Goal: Task Accomplishment & Management: Manage account settings

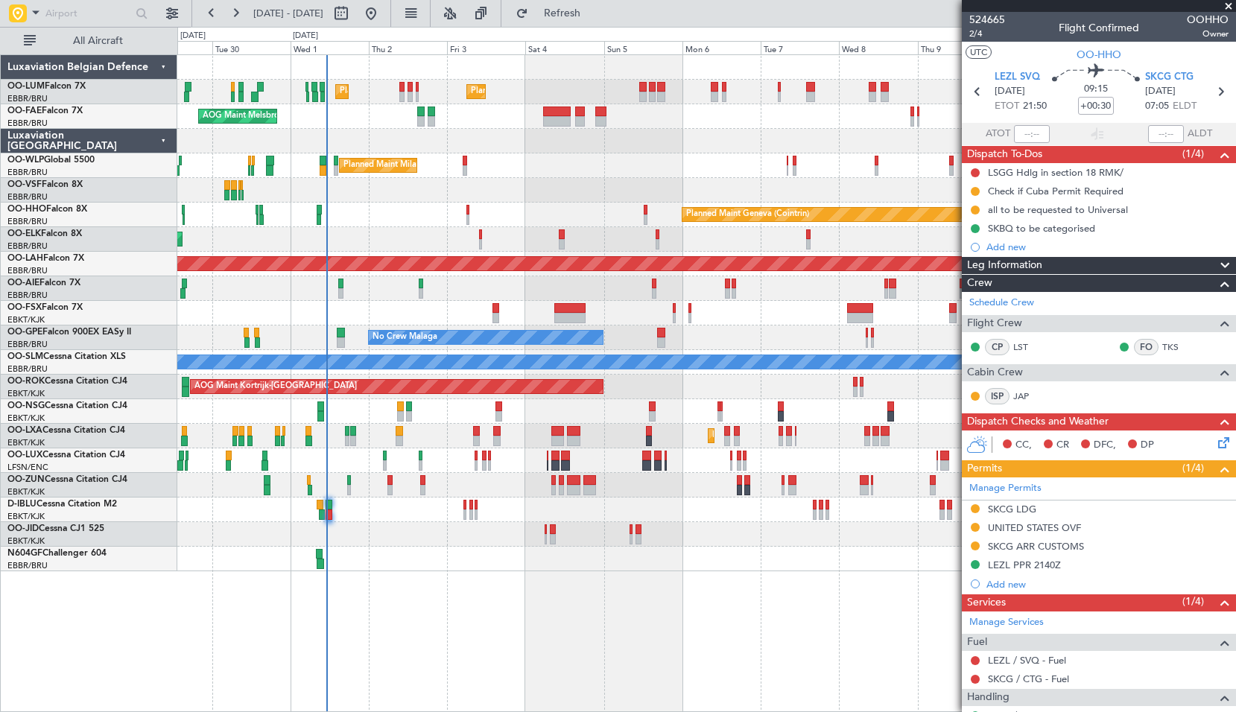
click at [1215, 446] on icon at bounding box center [1221, 440] width 12 height 12
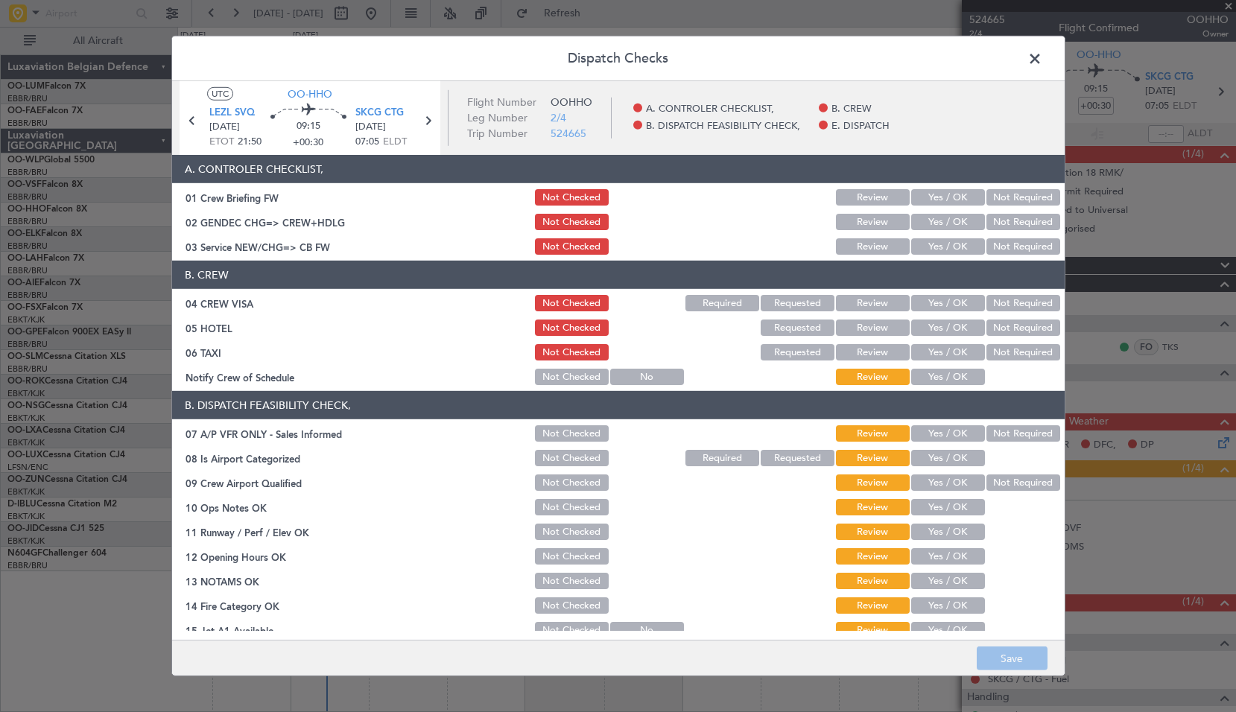
click at [1042, 62] on span at bounding box center [1042, 63] width 0 height 30
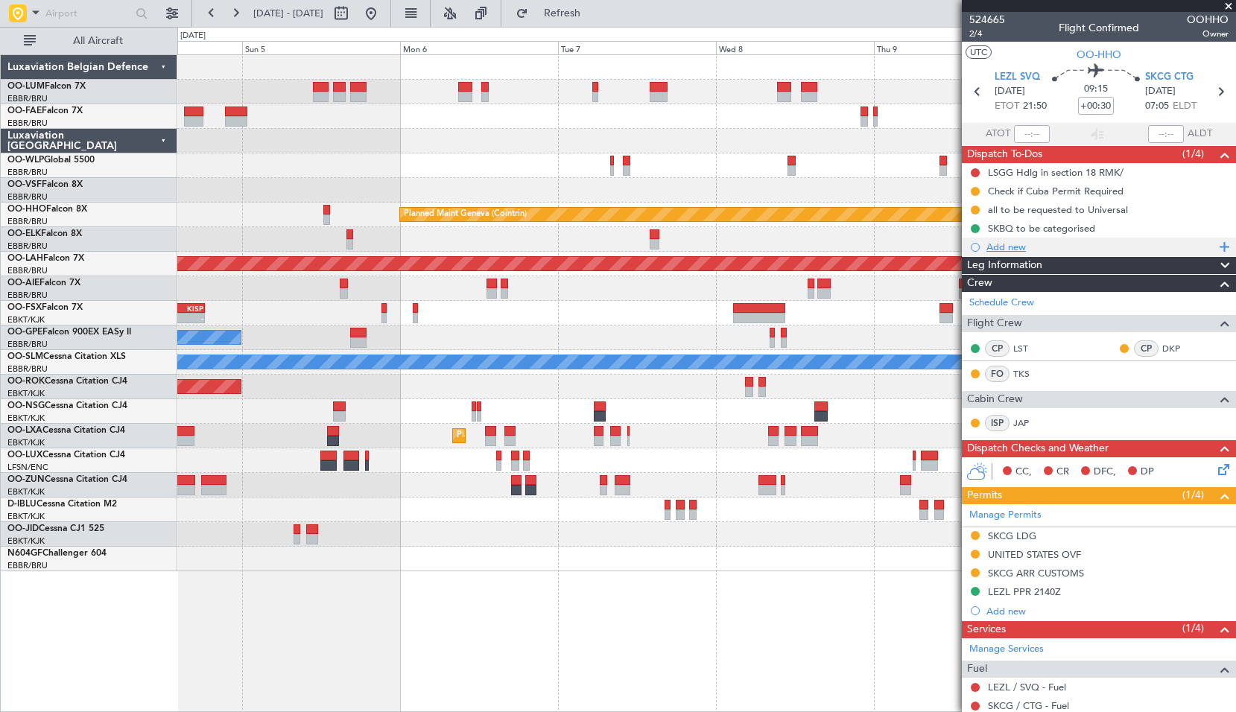
click at [1092, 253] on div "Add new" at bounding box center [1099, 247] width 274 height 19
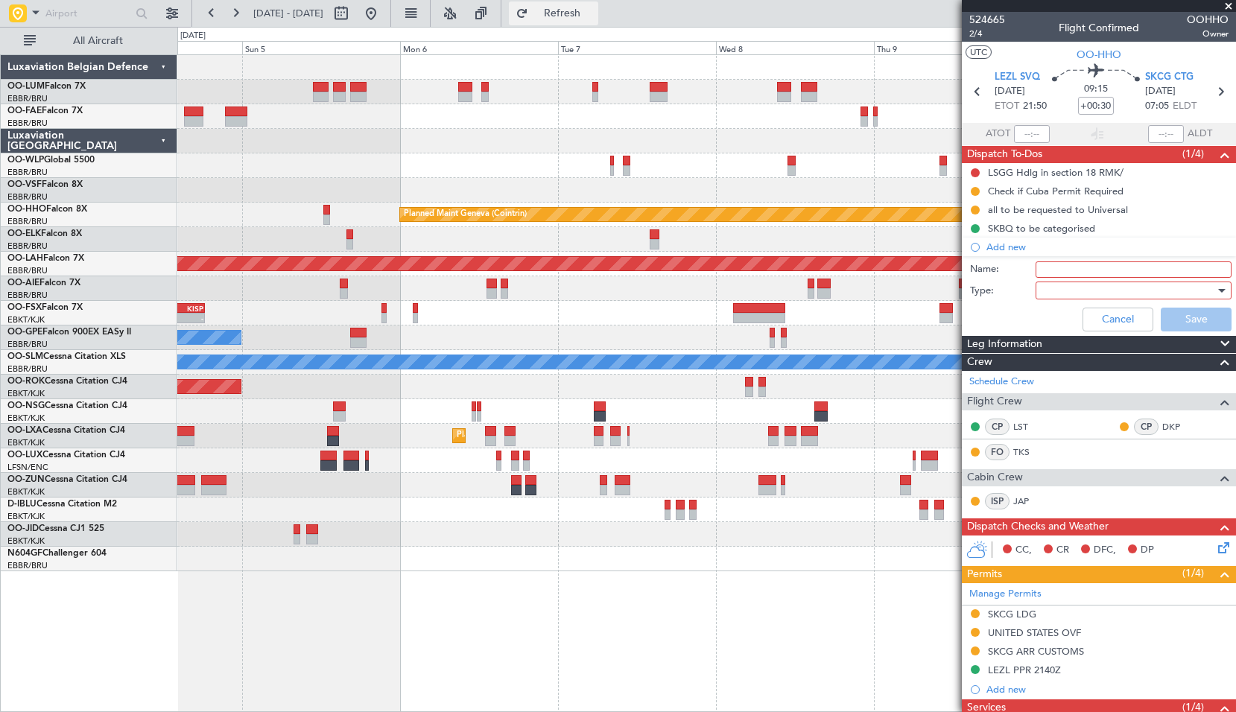
click at [580, 19] on button "Refresh" at bounding box center [553, 13] width 89 height 24
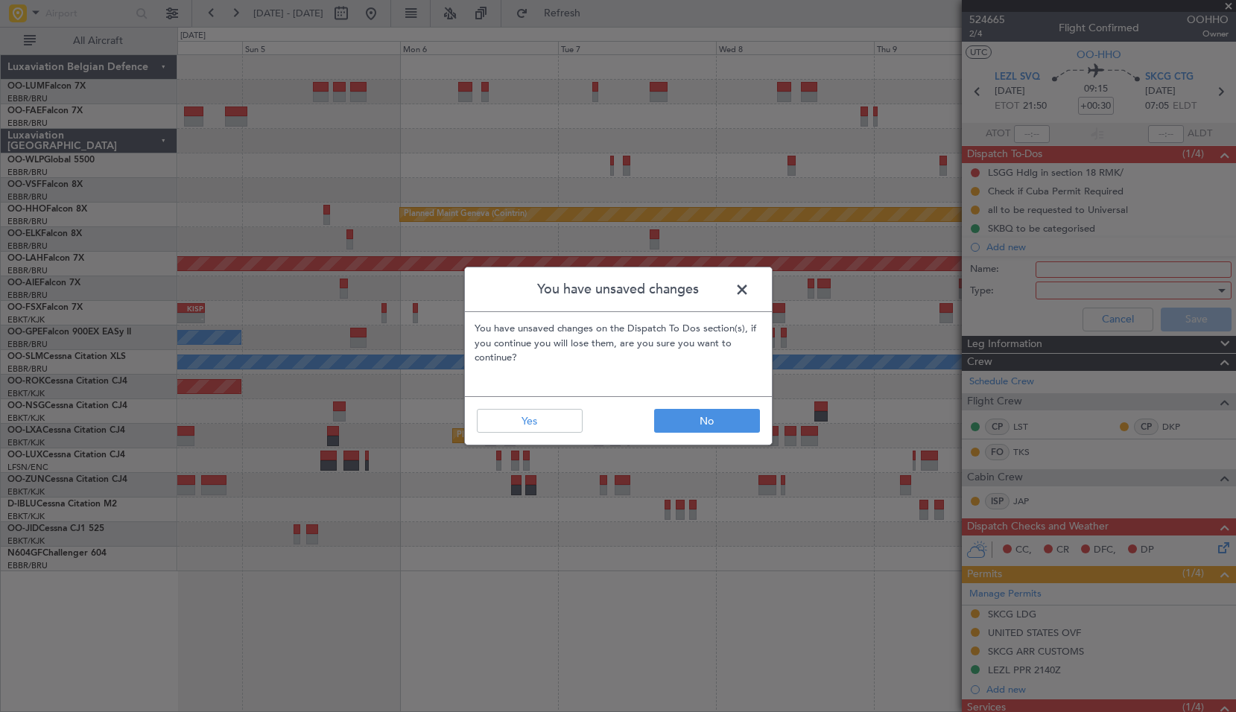
click at [749, 285] on span at bounding box center [749, 294] width 0 height 30
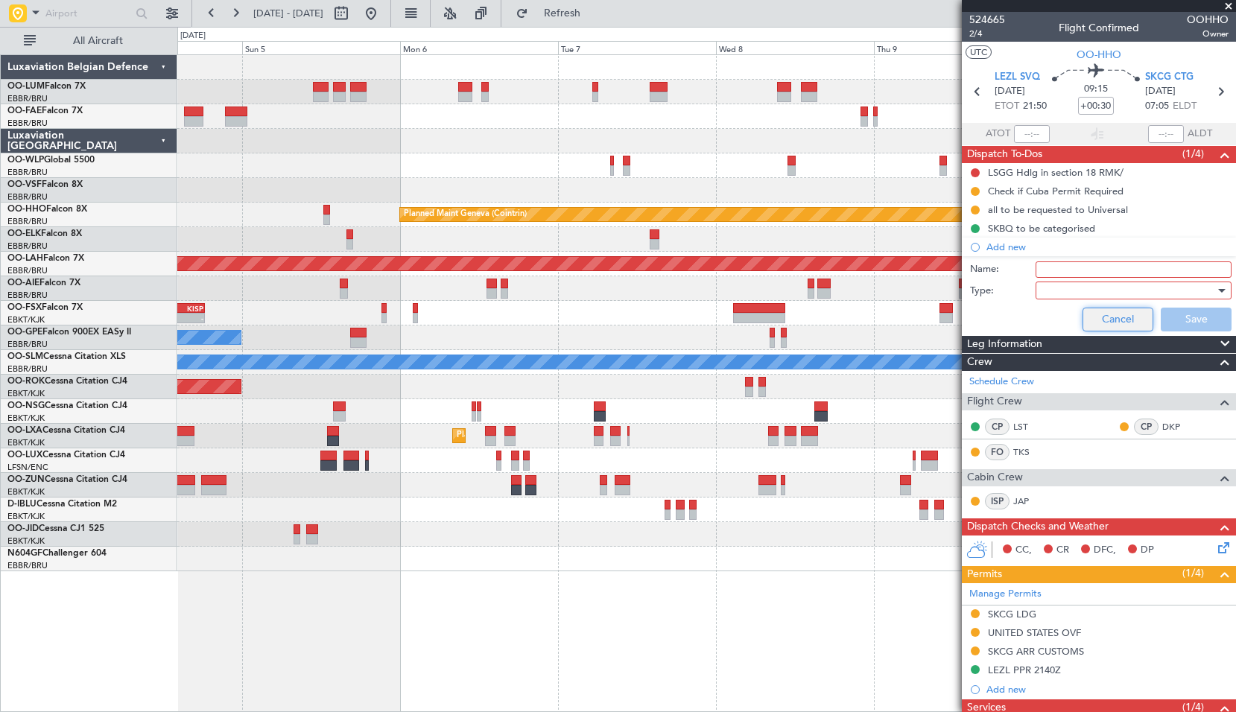
click at [1099, 317] on button "Cancel" at bounding box center [1117, 320] width 71 height 24
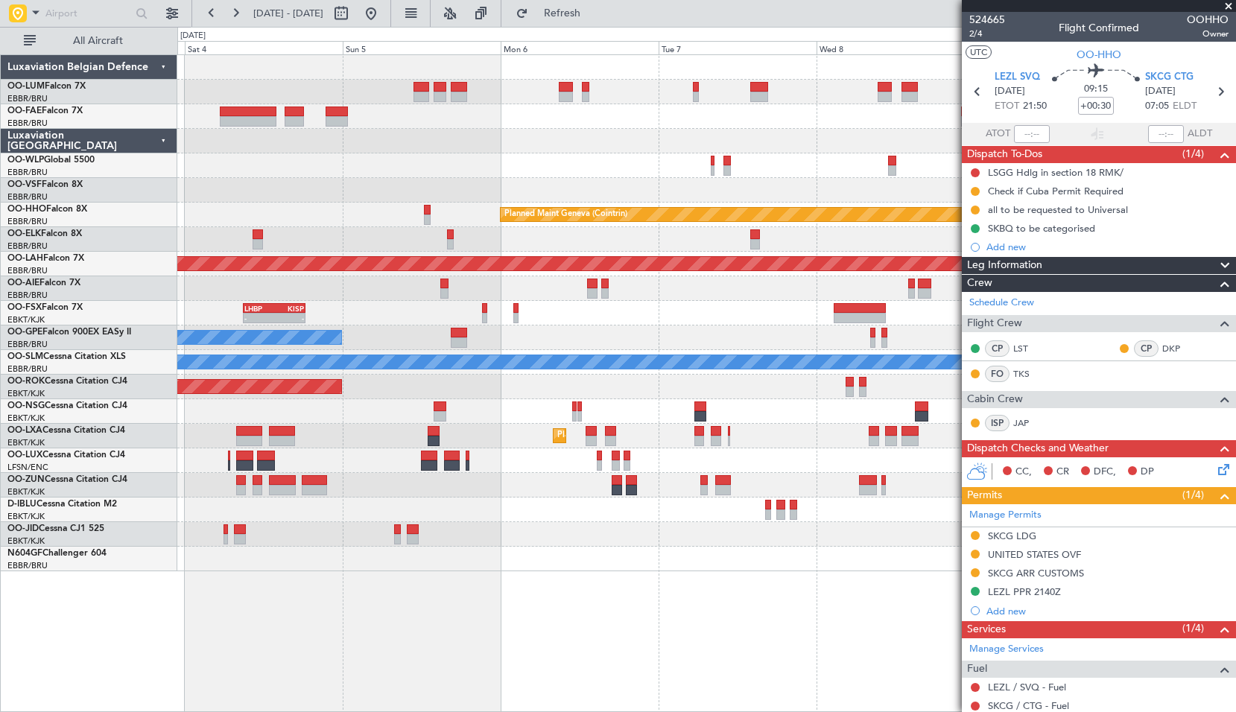
click at [912, 536] on div at bounding box center [706, 534] width 1058 height 25
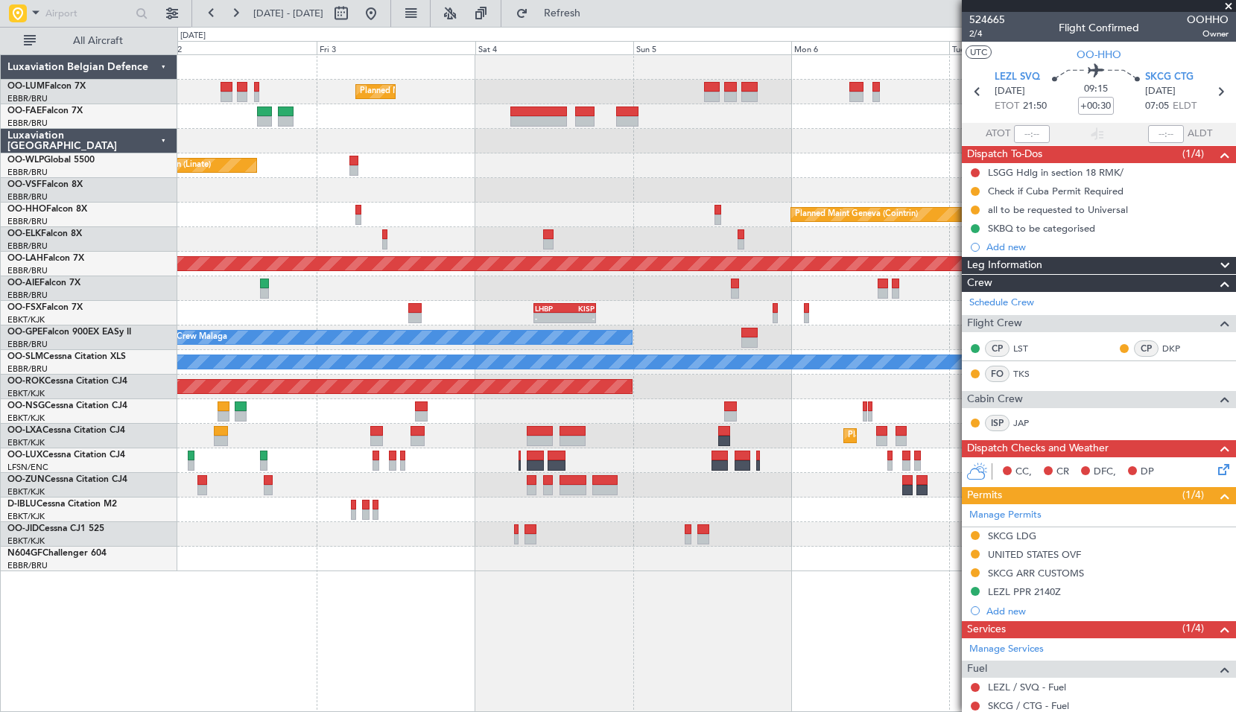
click at [827, 629] on div "Planned Maint Brussels (Brussels National) Planned Maint Brussels (Brussels Nat…" at bounding box center [706, 383] width 1059 height 658
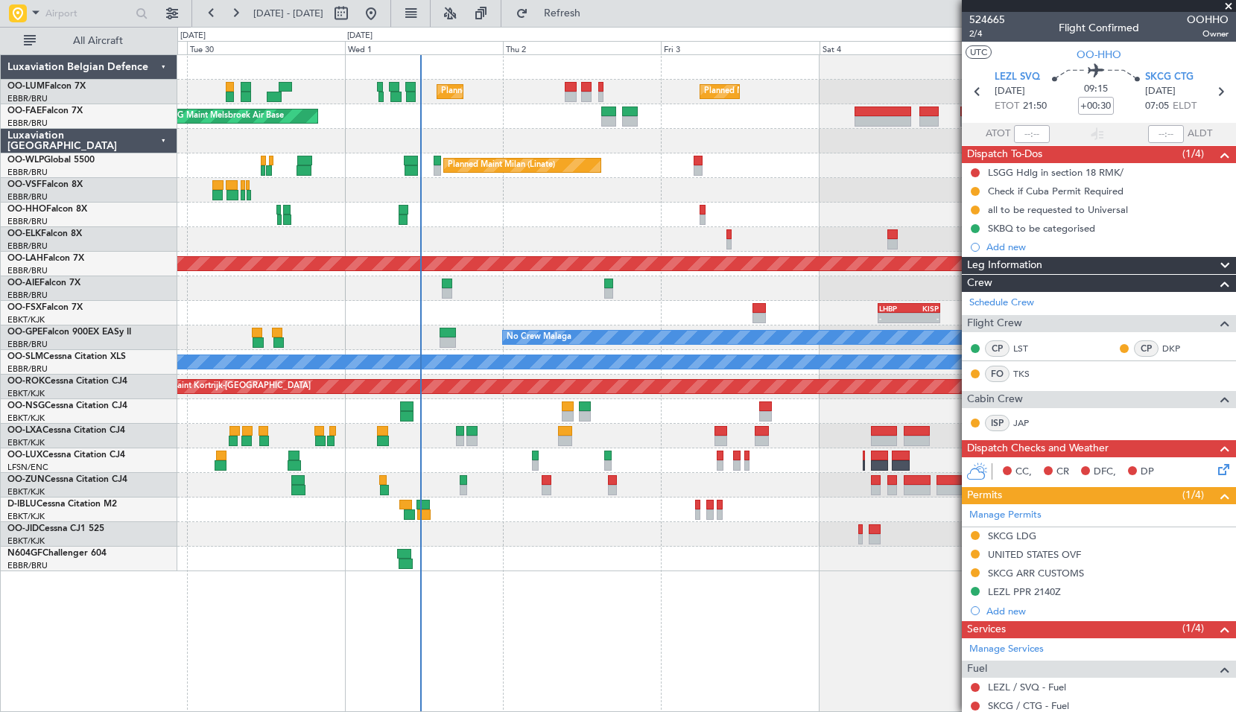
click at [603, 632] on div "Planned Maint Brussels (Brussels National) Planned Maint Brussels (Brussels Nat…" at bounding box center [706, 383] width 1059 height 658
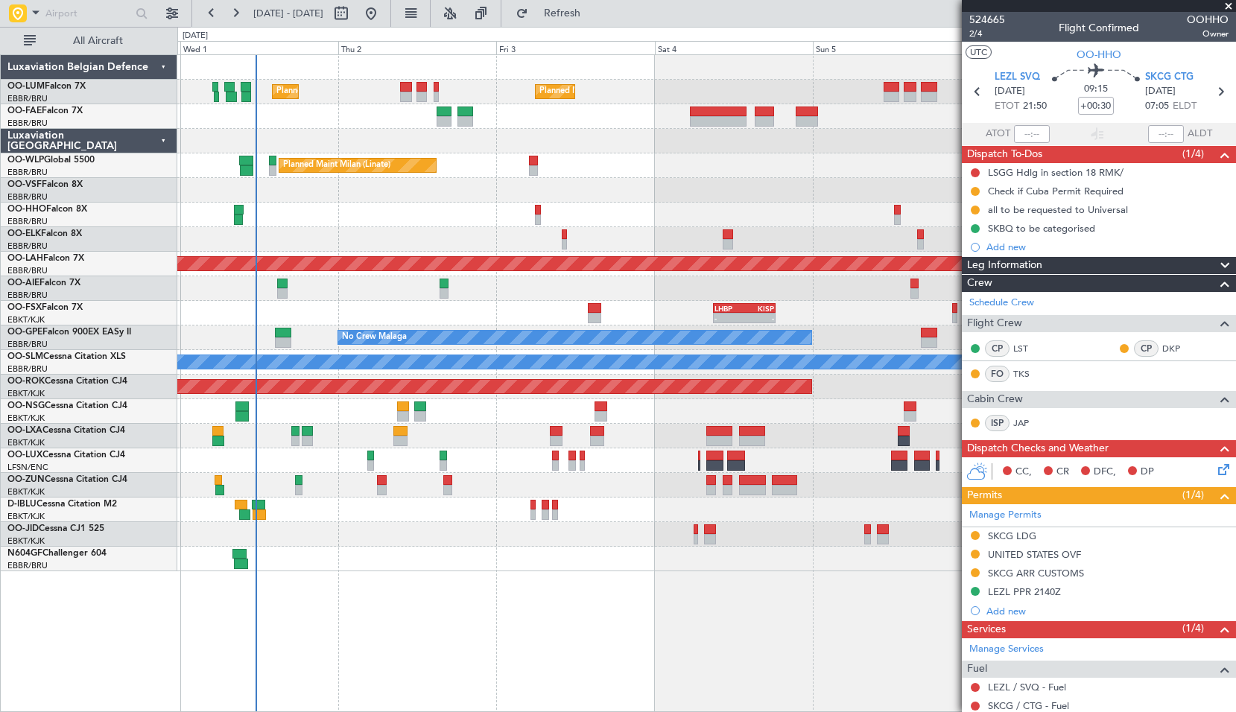
click at [427, 474] on div "Planned Maint Brussels (Brussels National) Planned Maint Brussels (Brussels Nat…" at bounding box center [706, 313] width 1058 height 516
click at [54, 15] on input "text" at bounding box center [88, 13] width 86 height 22
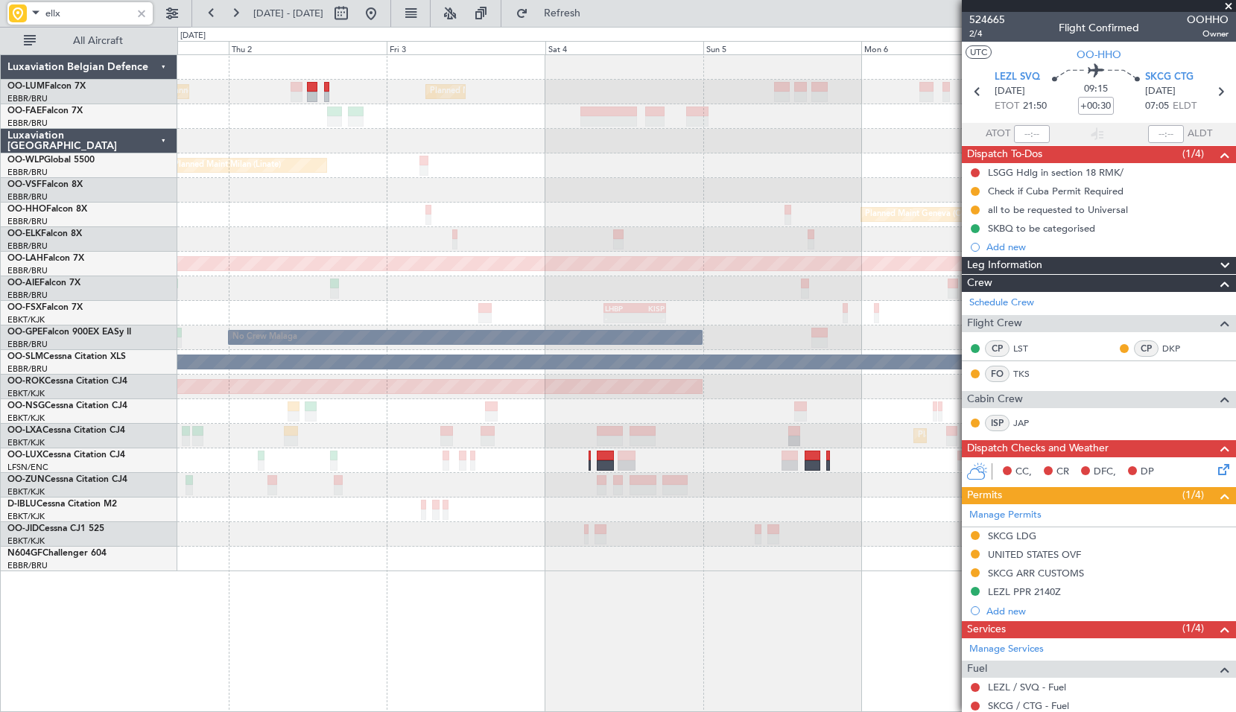
click at [592, 521] on div at bounding box center [706, 510] width 1058 height 25
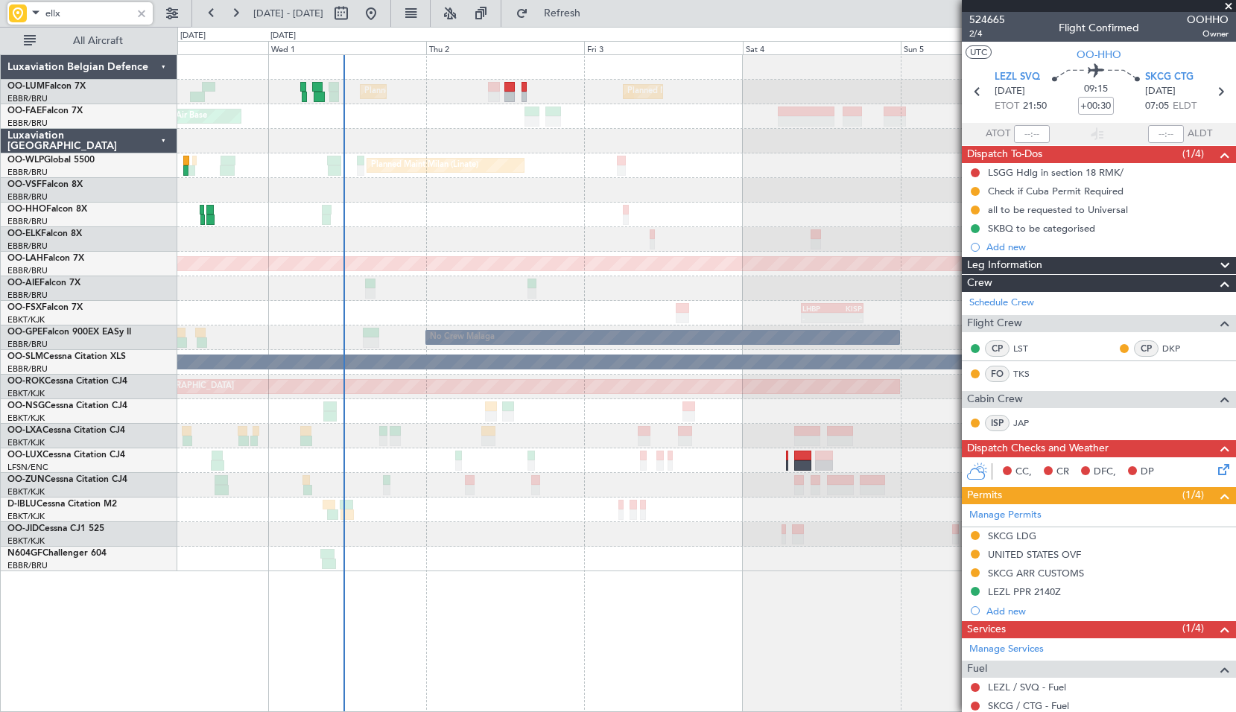
click at [575, 551] on div "Planned Maint Brussels (Brussels National) Planned Maint Brussels (Brussels Nat…" at bounding box center [706, 313] width 1058 height 516
type input "ellx"
click at [145, 20] on div at bounding box center [141, 13] width 16 height 16
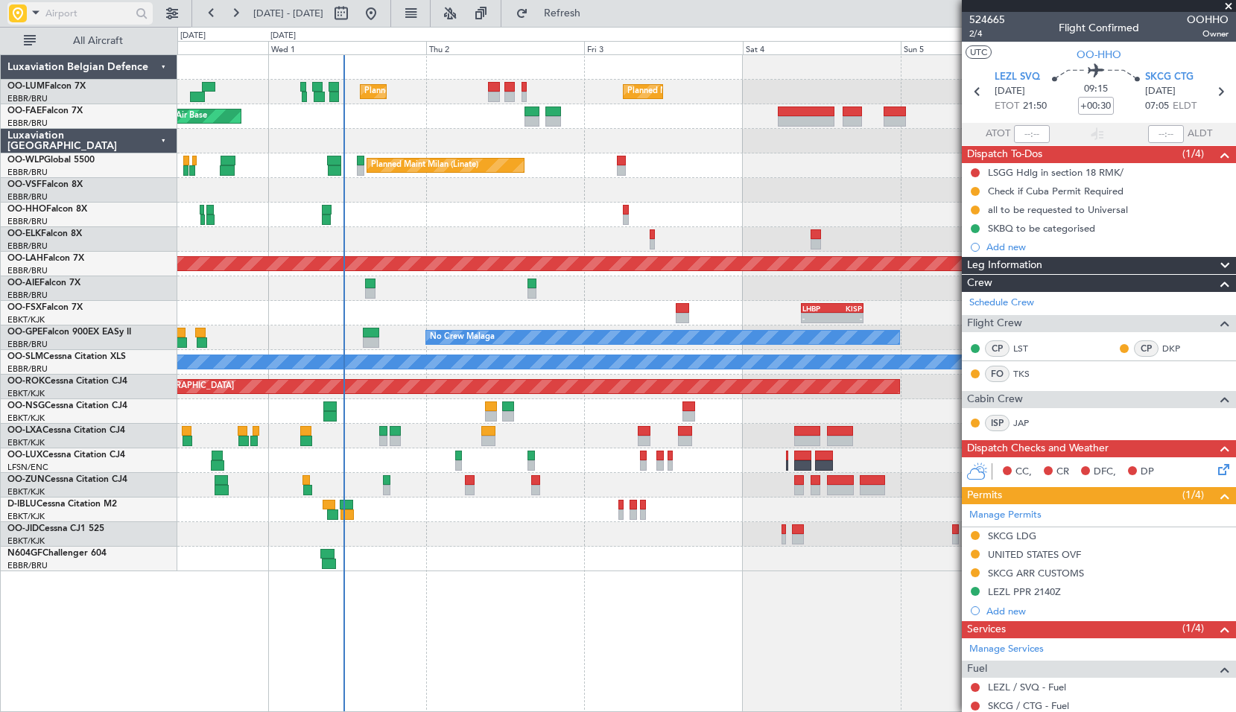
click at [29, 18] on span at bounding box center [36, 12] width 18 height 19
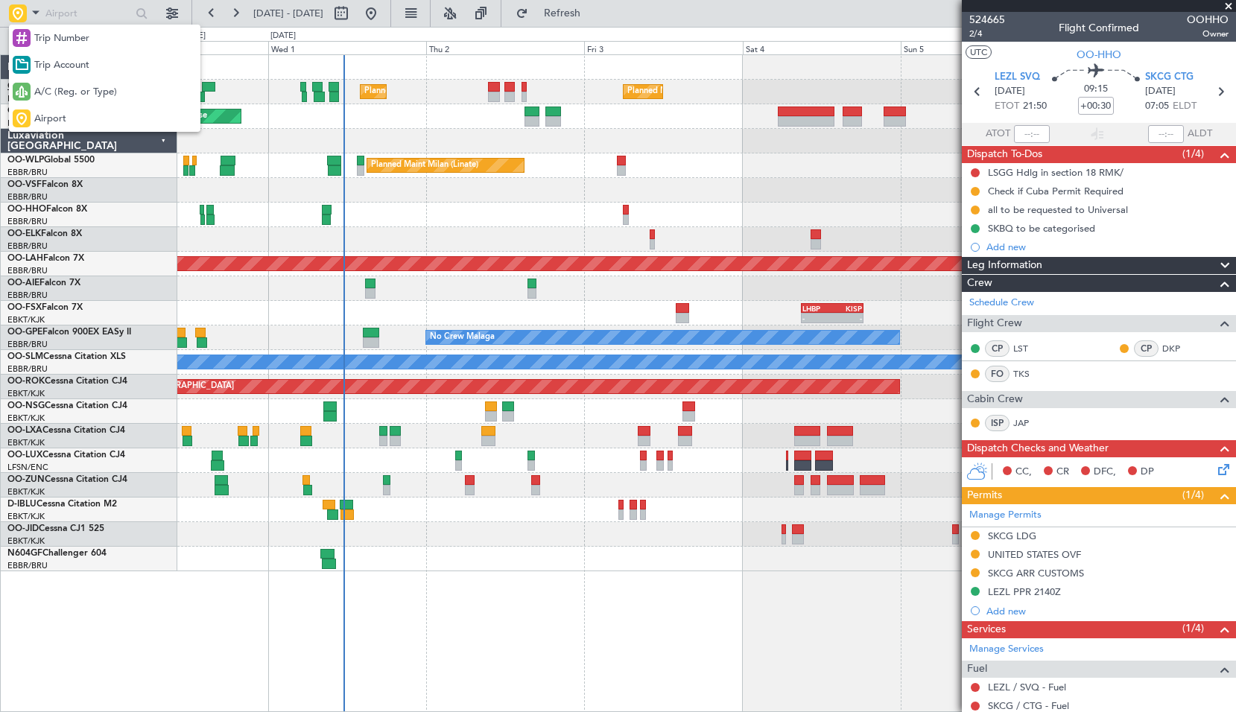
click at [61, 87] on span "A/C (Reg. or Type)" at bounding box center [75, 92] width 83 height 15
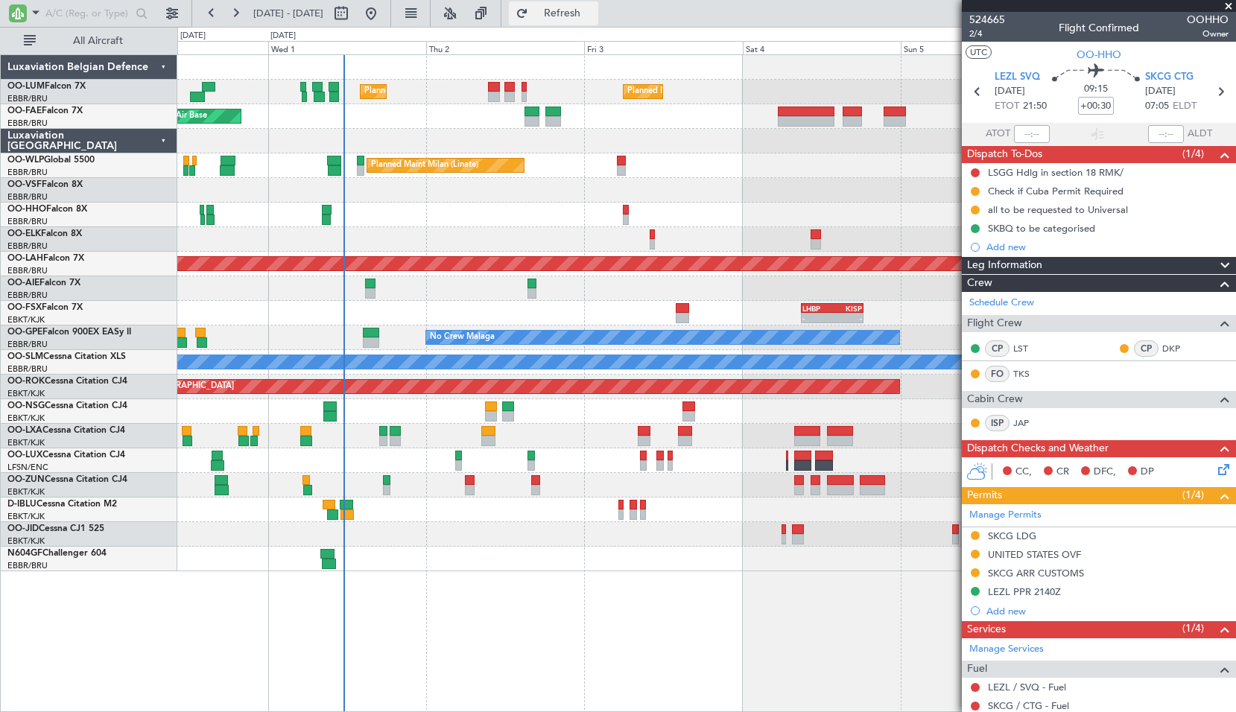
click at [594, 10] on span "Refresh" at bounding box center [562, 13] width 63 height 10
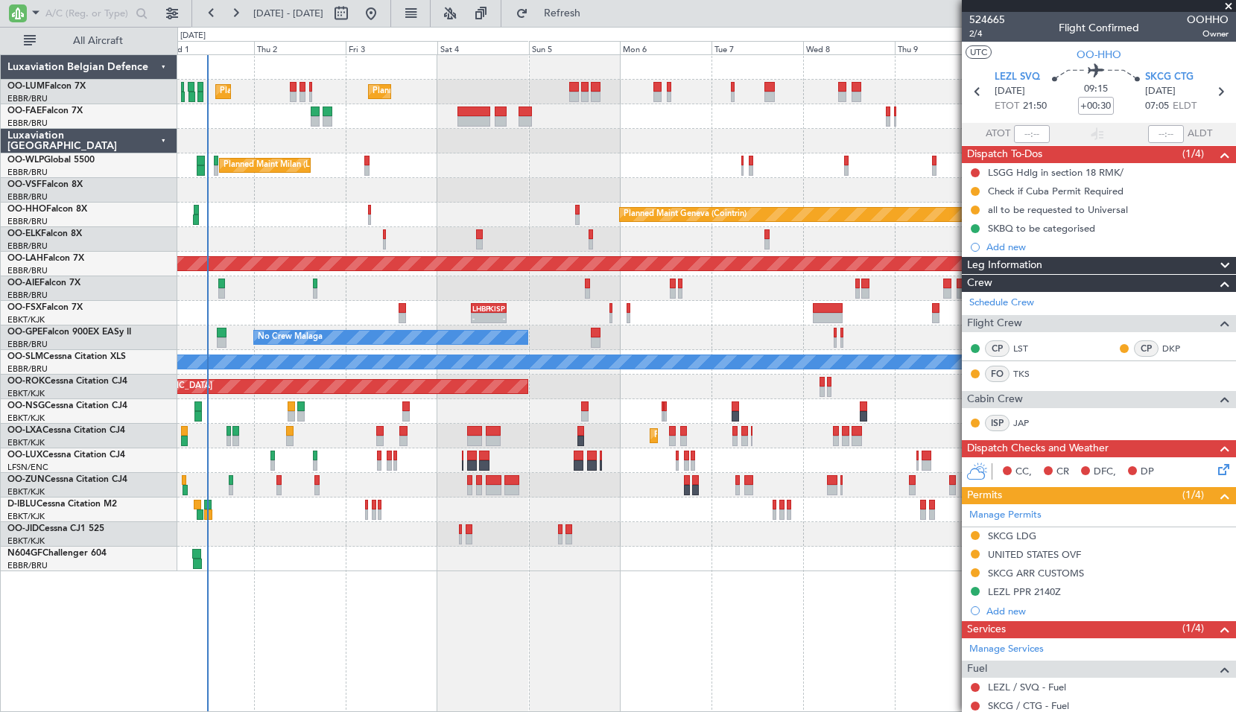
click at [491, 599] on div "Planned Maint Brussels (Brussels National) Planned Maint Brussels (Brussels Nat…" at bounding box center [706, 383] width 1059 height 658
click at [594, 8] on span "Refresh" at bounding box center [562, 13] width 63 height 10
click at [685, 578] on div "Planned Maint Brussels (Brussels National) Planned Maint Brussels (Brussels Nat…" at bounding box center [706, 383] width 1059 height 658
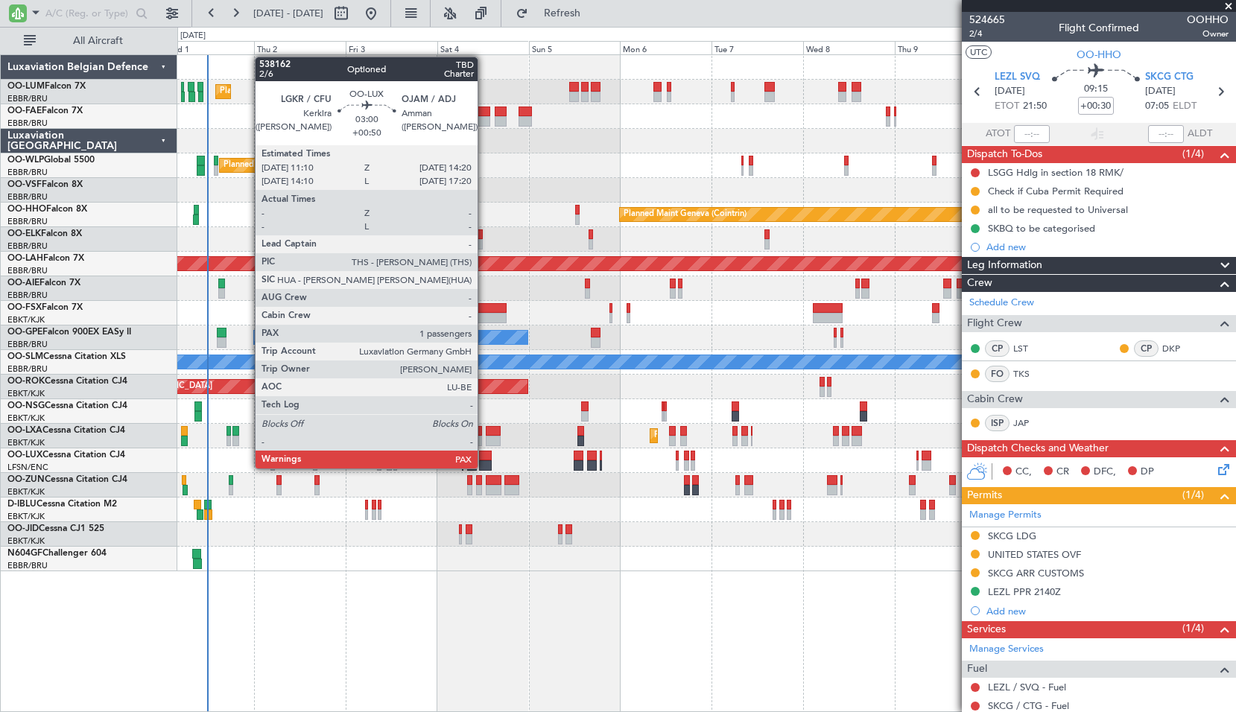
click at [484, 467] on div at bounding box center [485, 465] width 13 height 10
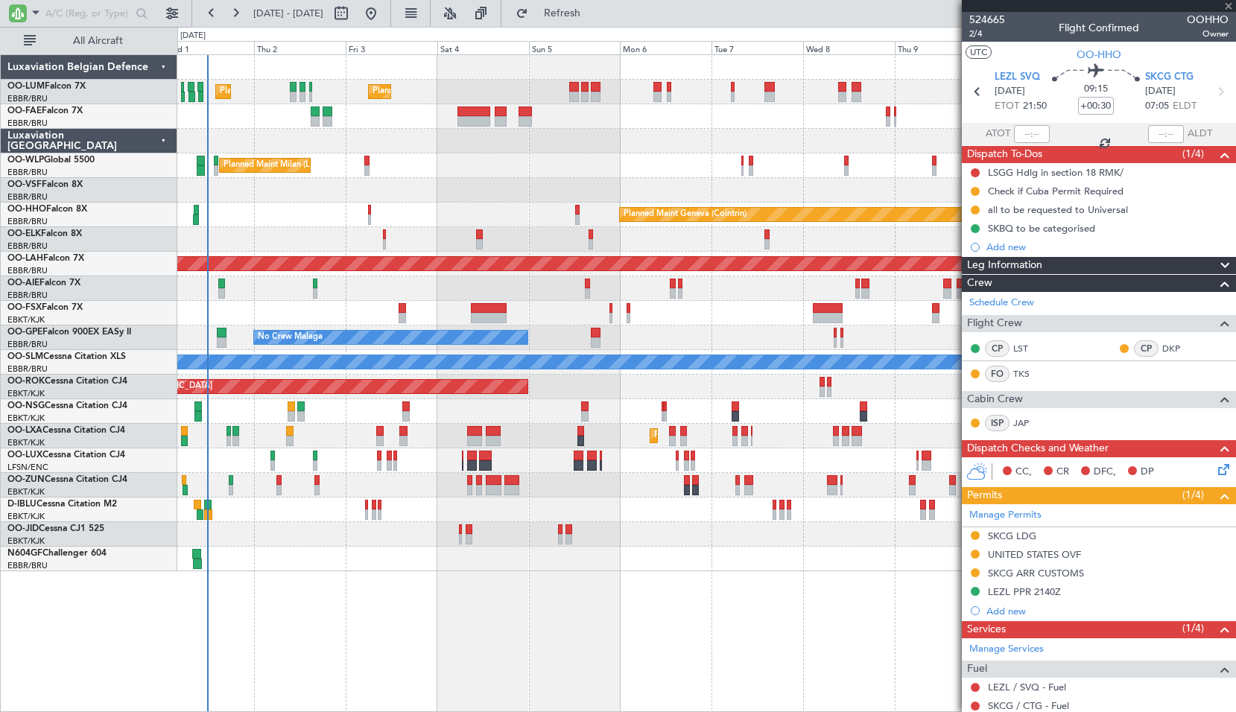
type input "+00:50"
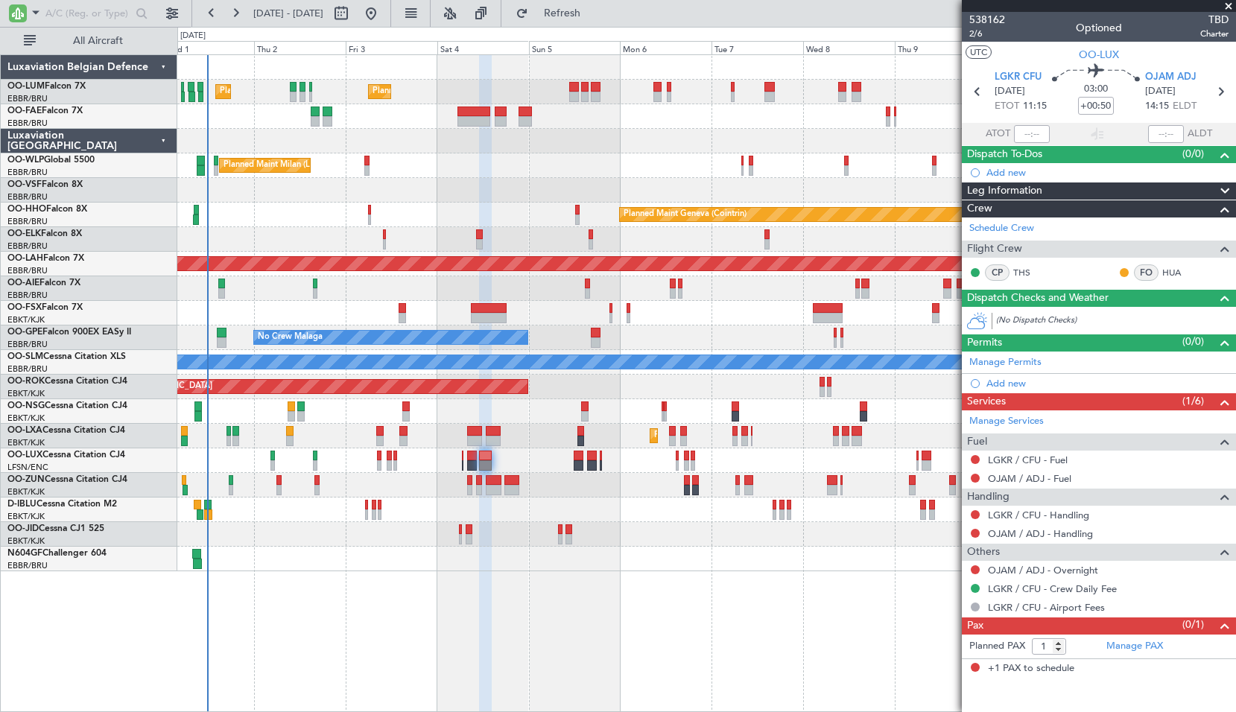
click at [1225, 6] on span at bounding box center [1228, 6] width 15 height 13
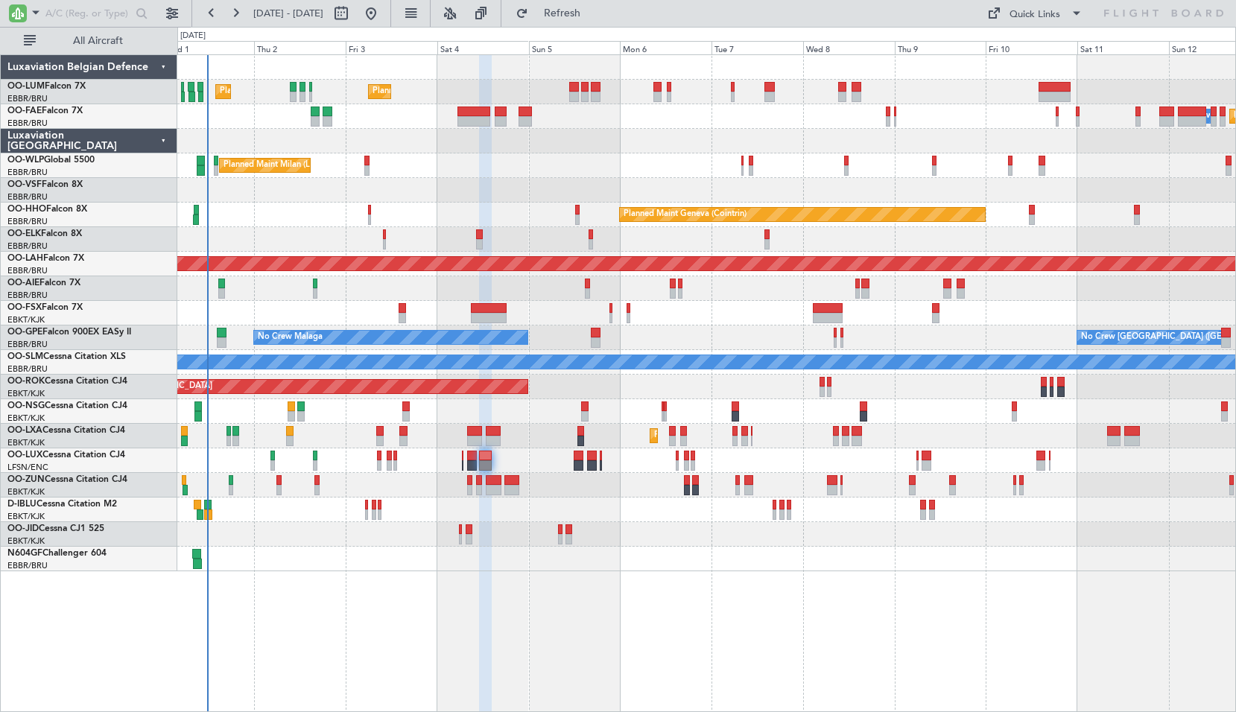
type input "0"
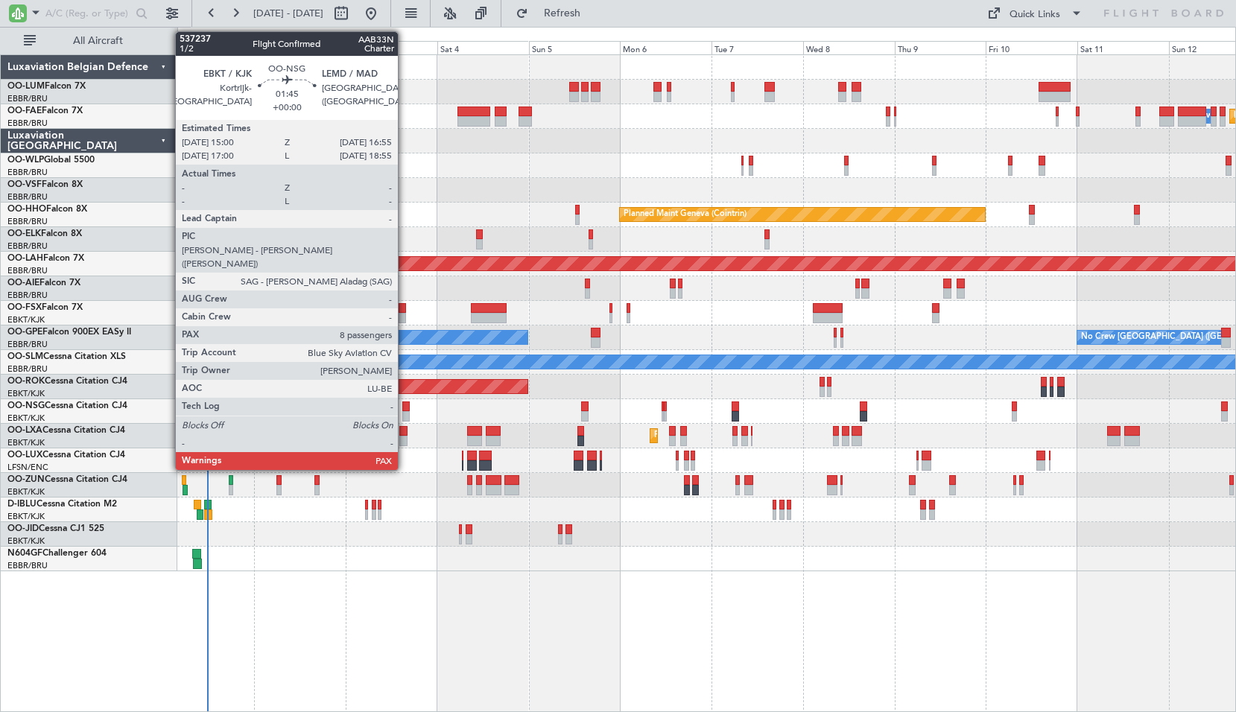
click at [405, 407] on div at bounding box center [405, 407] width 7 height 10
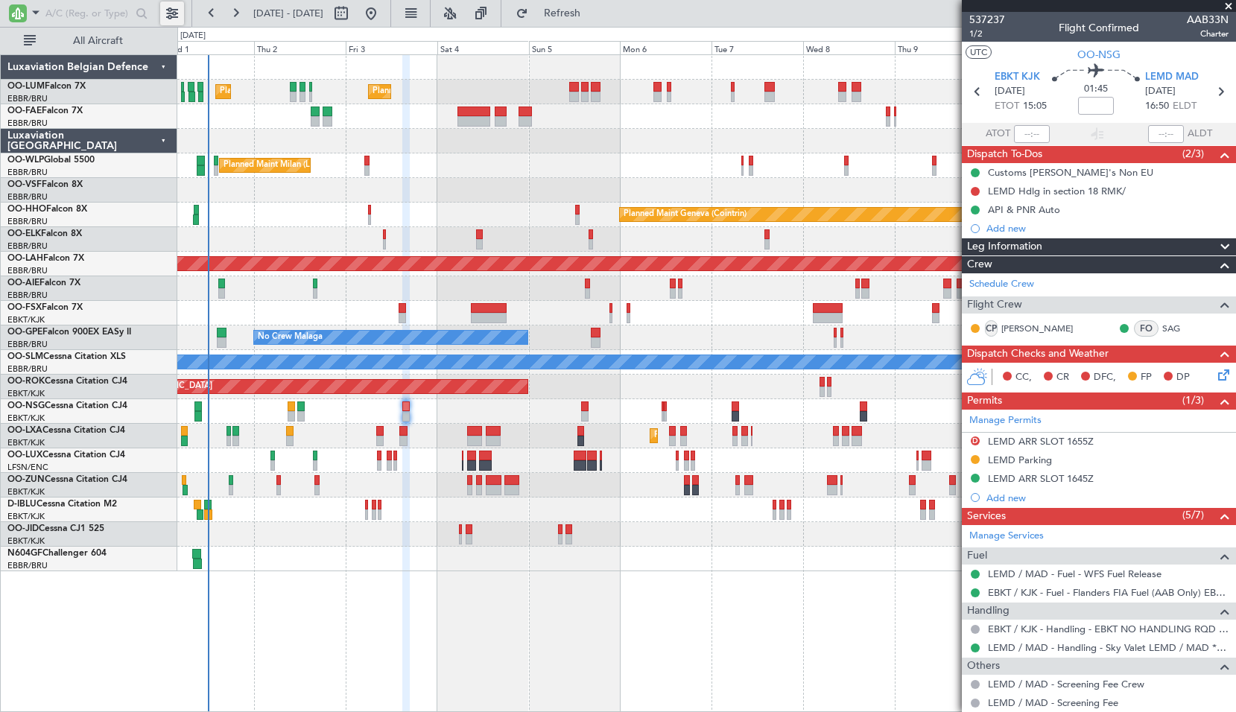
click at [172, 13] on button at bounding box center [172, 13] width 24 height 24
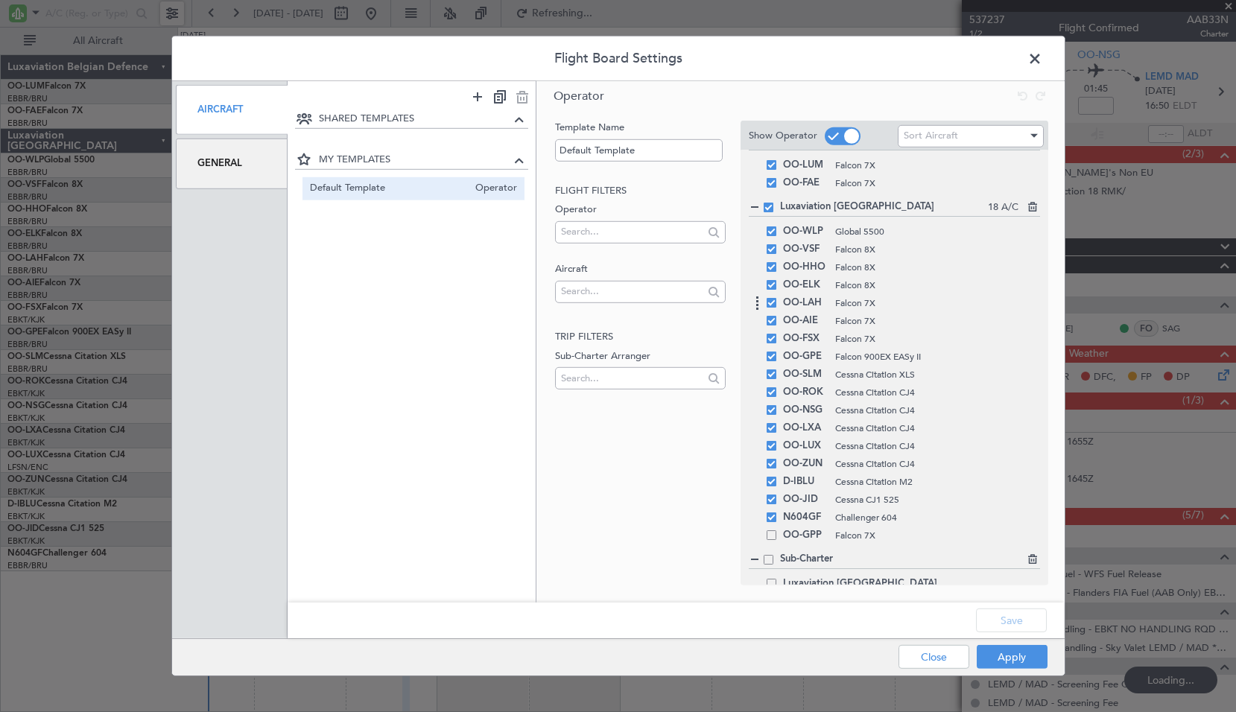
scroll to position [40, 0]
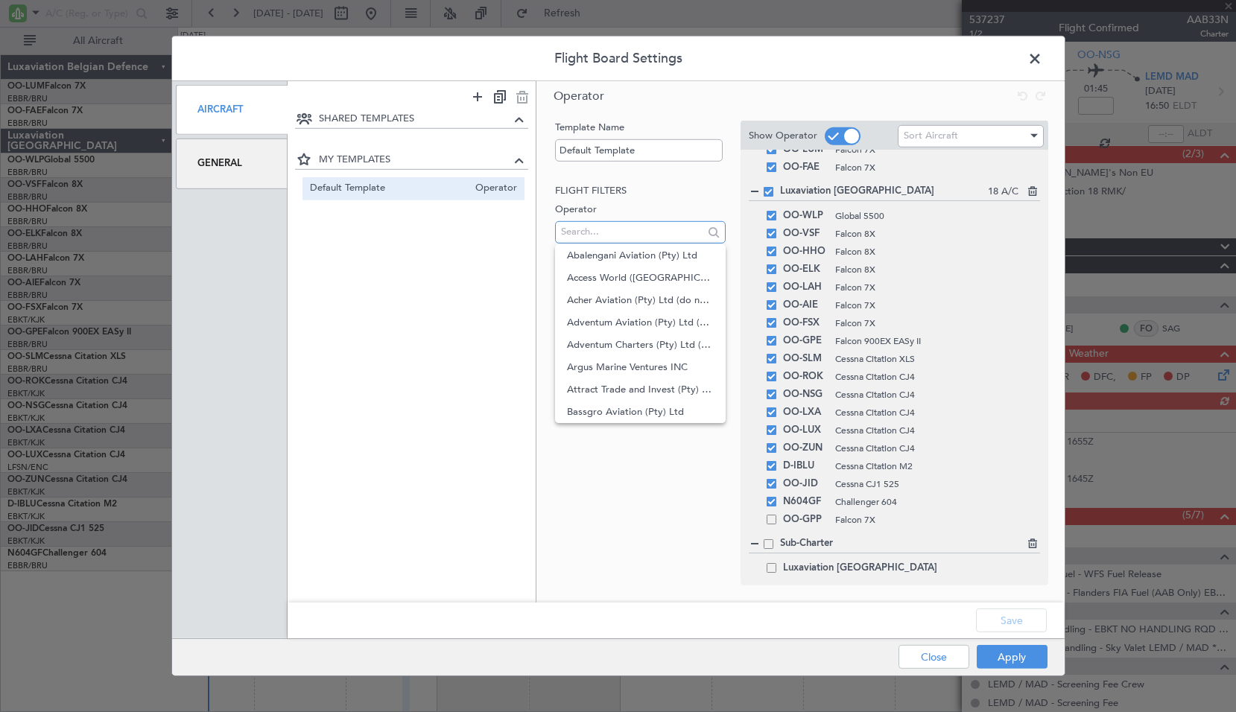
click at [586, 232] on input "text" at bounding box center [632, 232] width 142 height 22
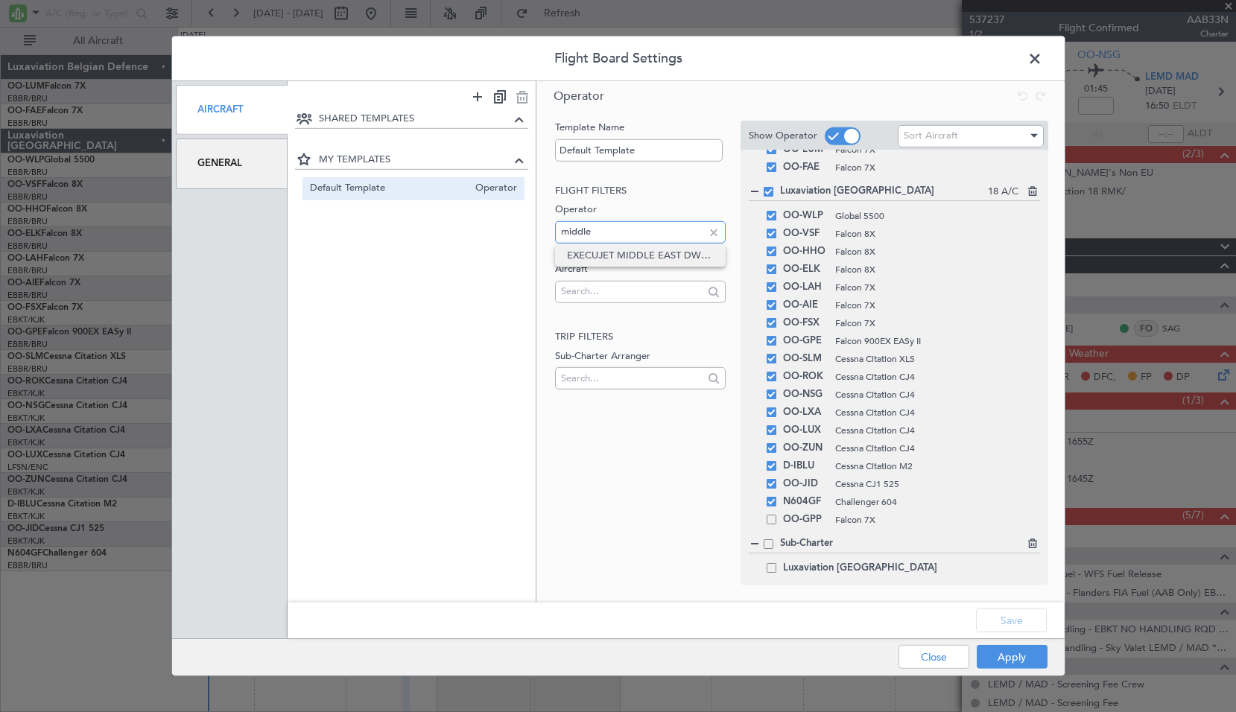
type input "middle"
click at [644, 260] on span "EXECUJET MIDDLE EAST DWC-LLC" at bounding box center [640, 255] width 147 height 22
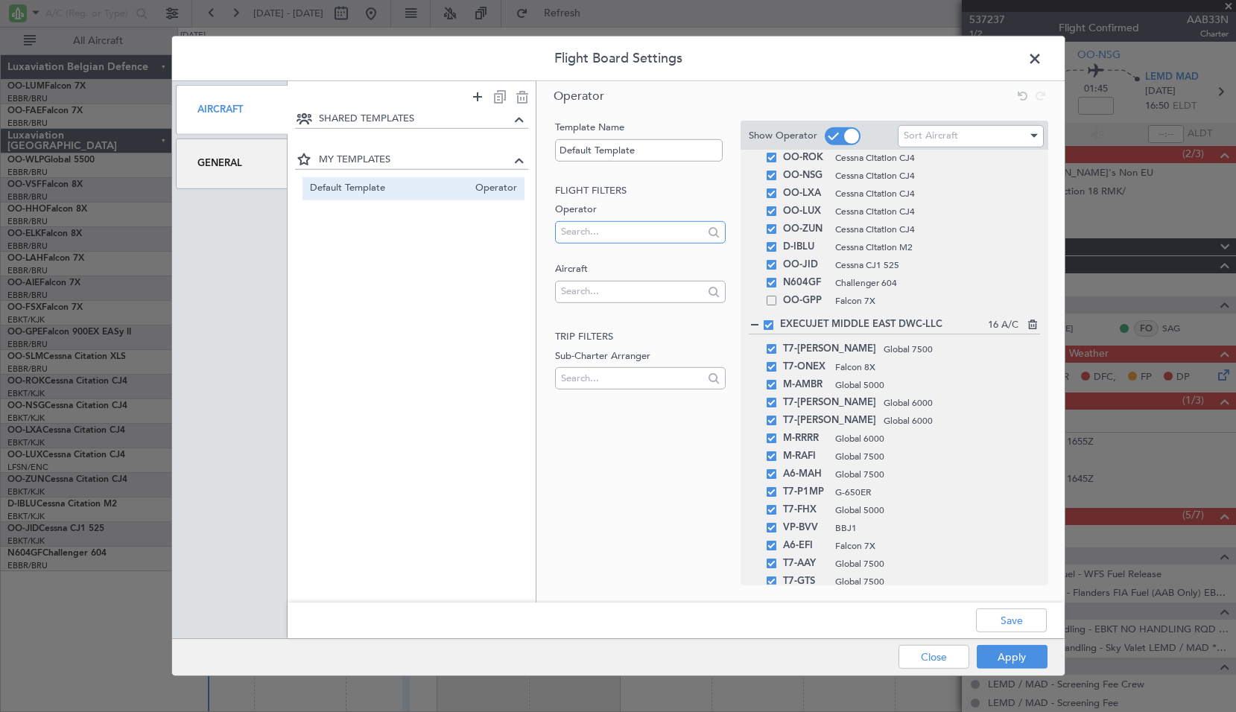
scroll to position [357, 0]
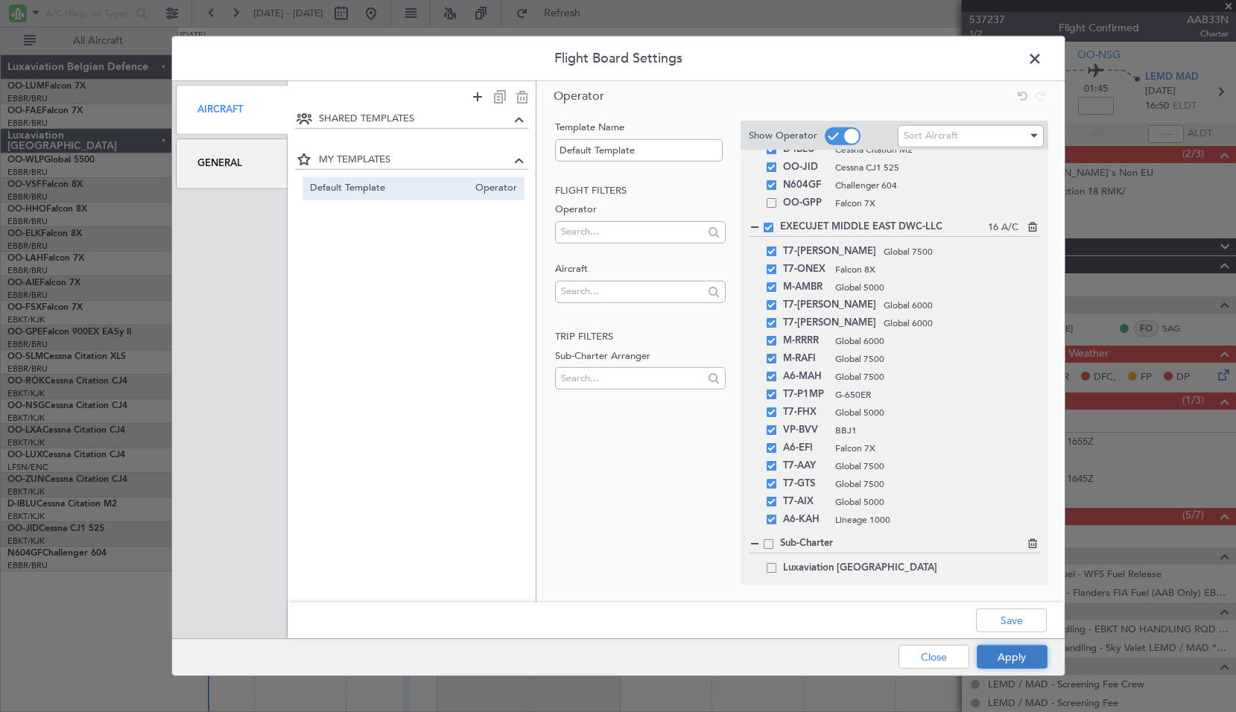
click at [1002, 655] on button "Apply" at bounding box center [1012, 657] width 71 height 24
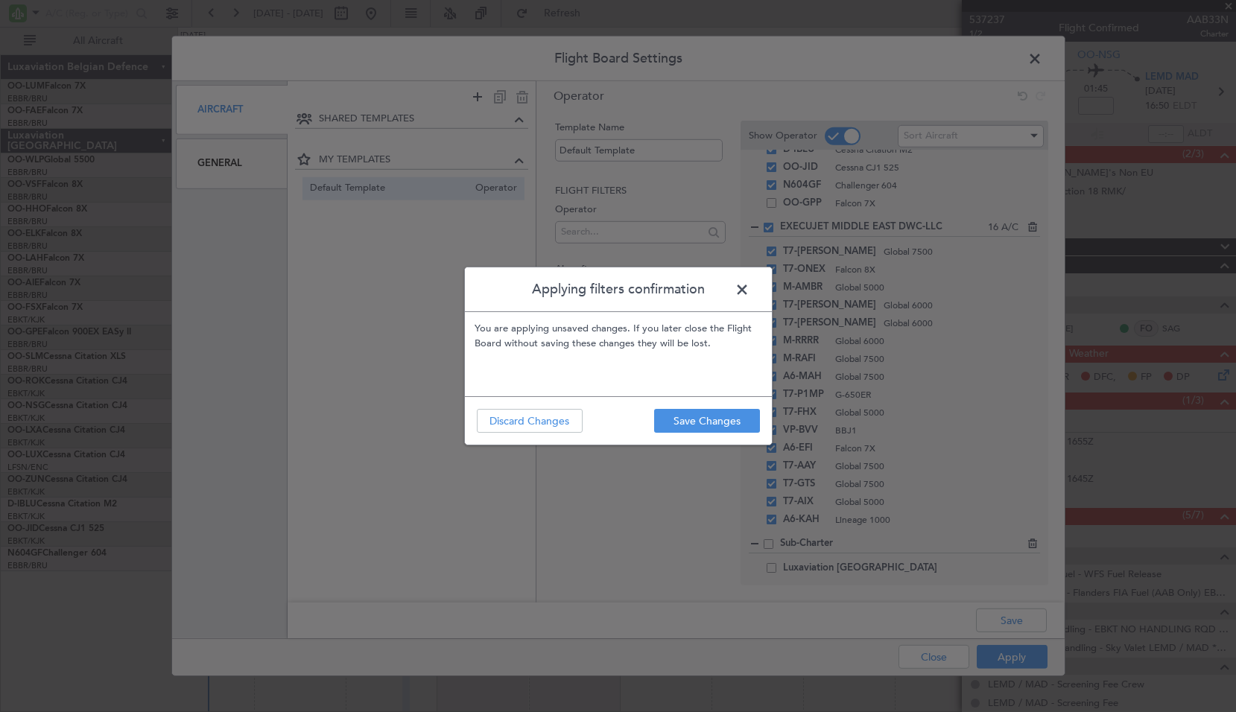
click at [702, 405] on footer "Save Changes Discard Changes" at bounding box center [618, 420] width 307 height 48
click at [700, 424] on button "Save Changes" at bounding box center [707, 421] width 106 height 24
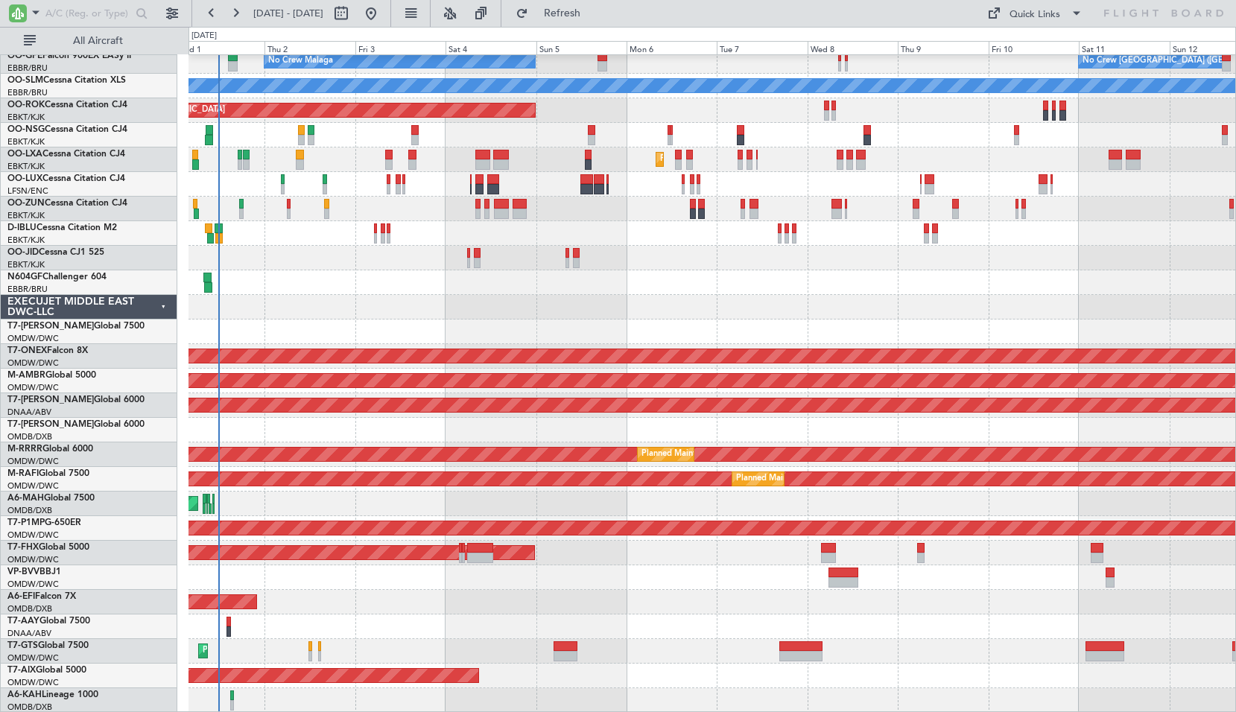
scroll to position [276, 0]
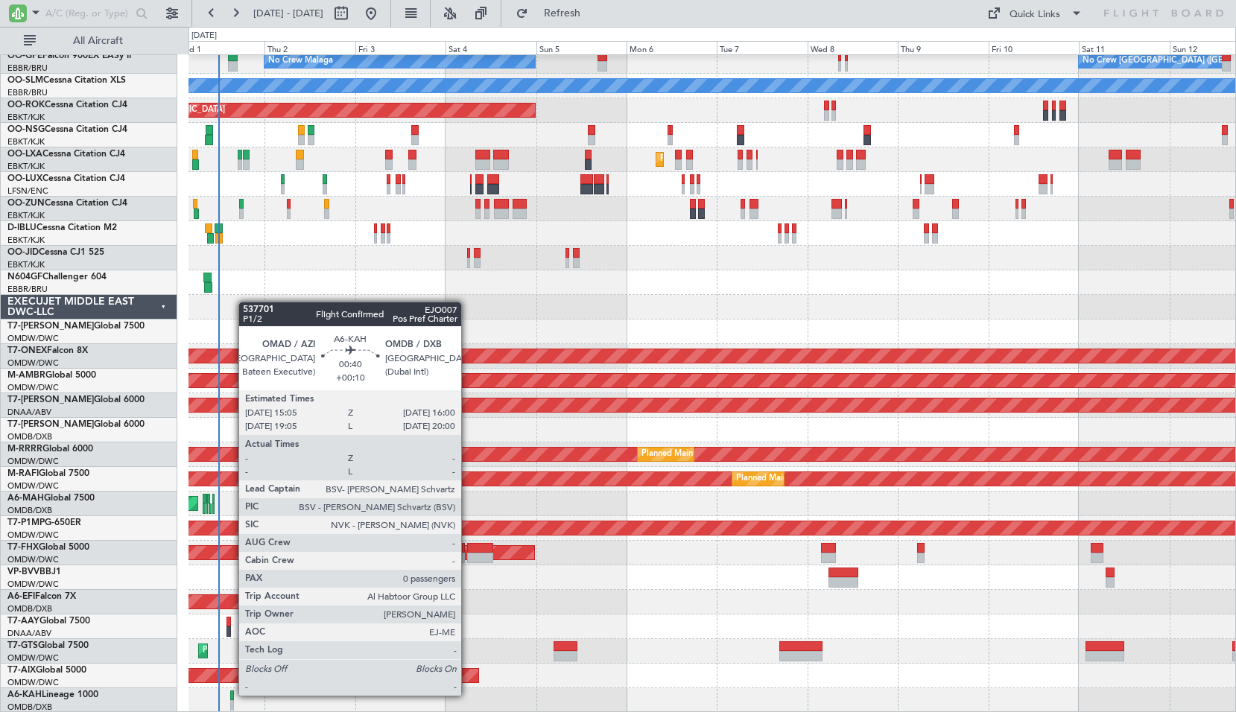
click at [231, 696] on div at bounding box center [232, 696] width 4 height 10
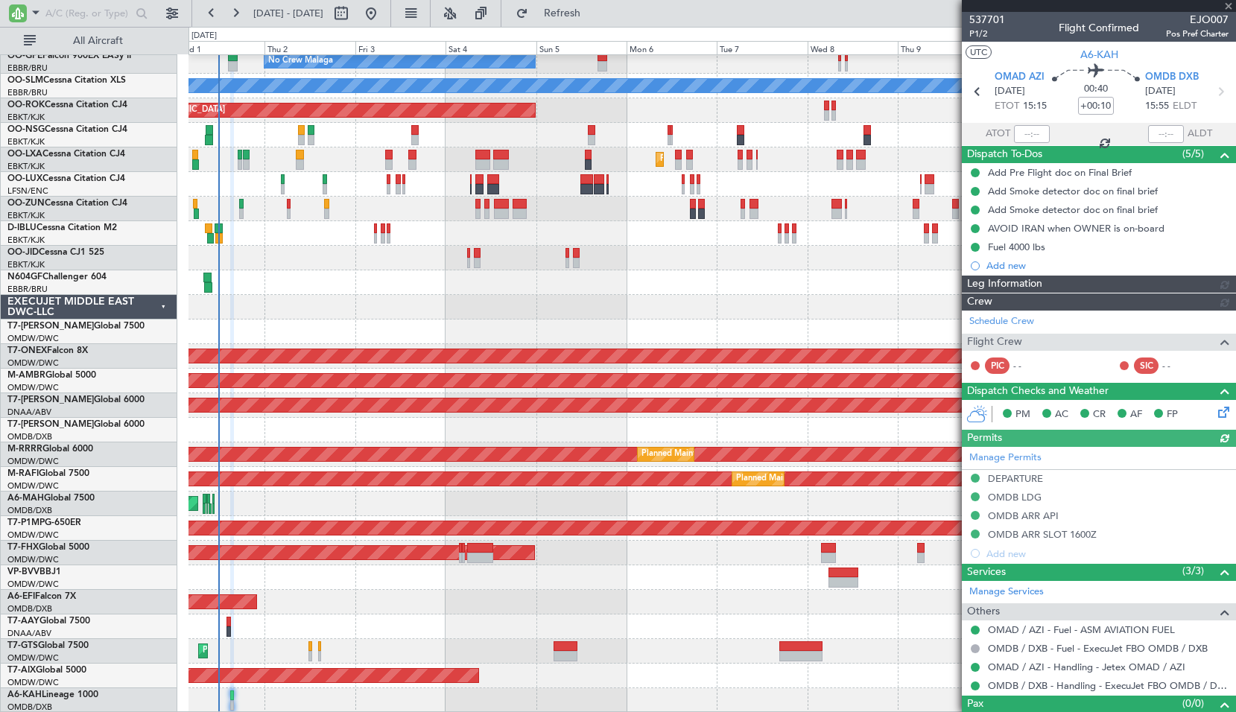
type input "Rohit Roy (ROY)"
type input "7399"
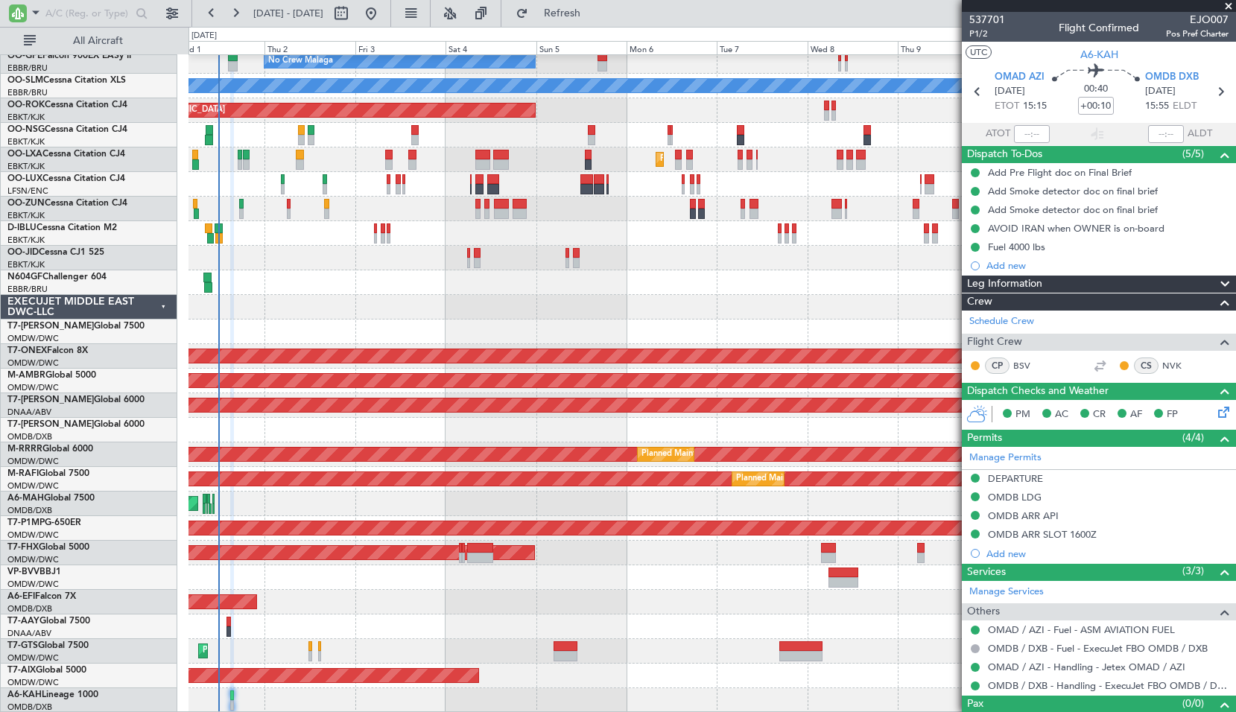
click at [1215, 412] on icon at bounding box center [1221, 410] width 12 height 12
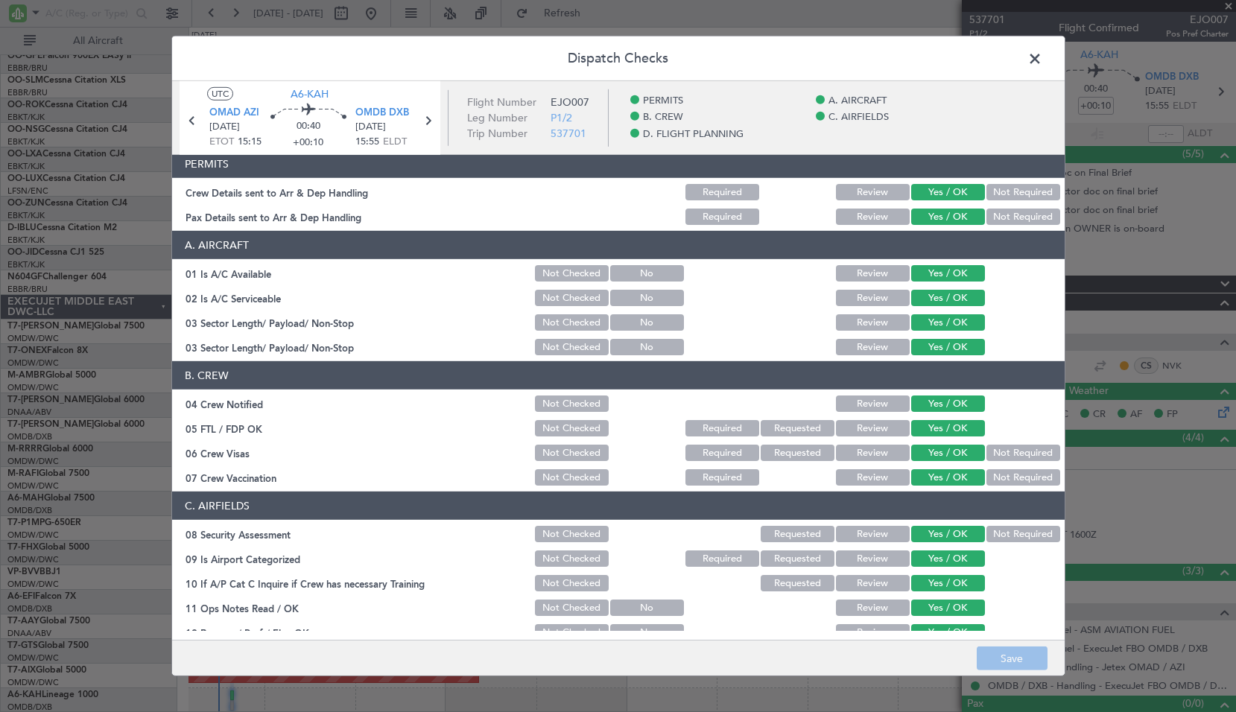
scroll to position [0, 0]
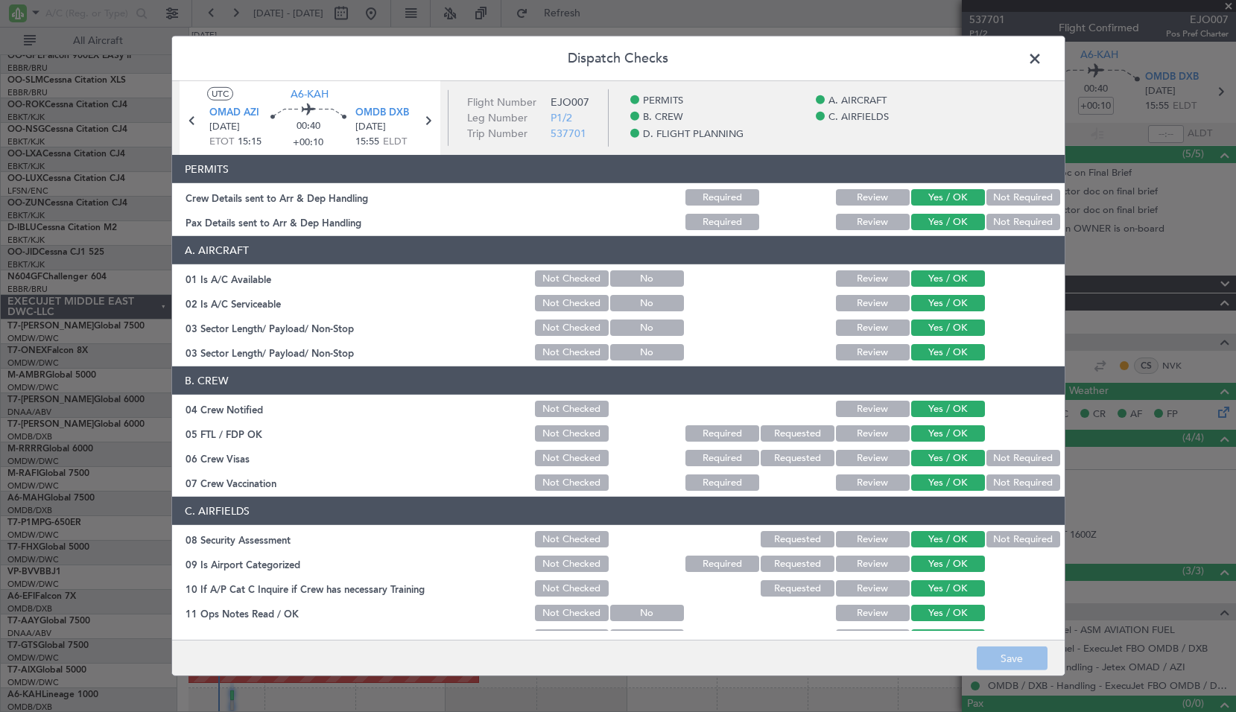
click at [1042, 57] on span at bounding box center [1042, 63] width 0 height 30
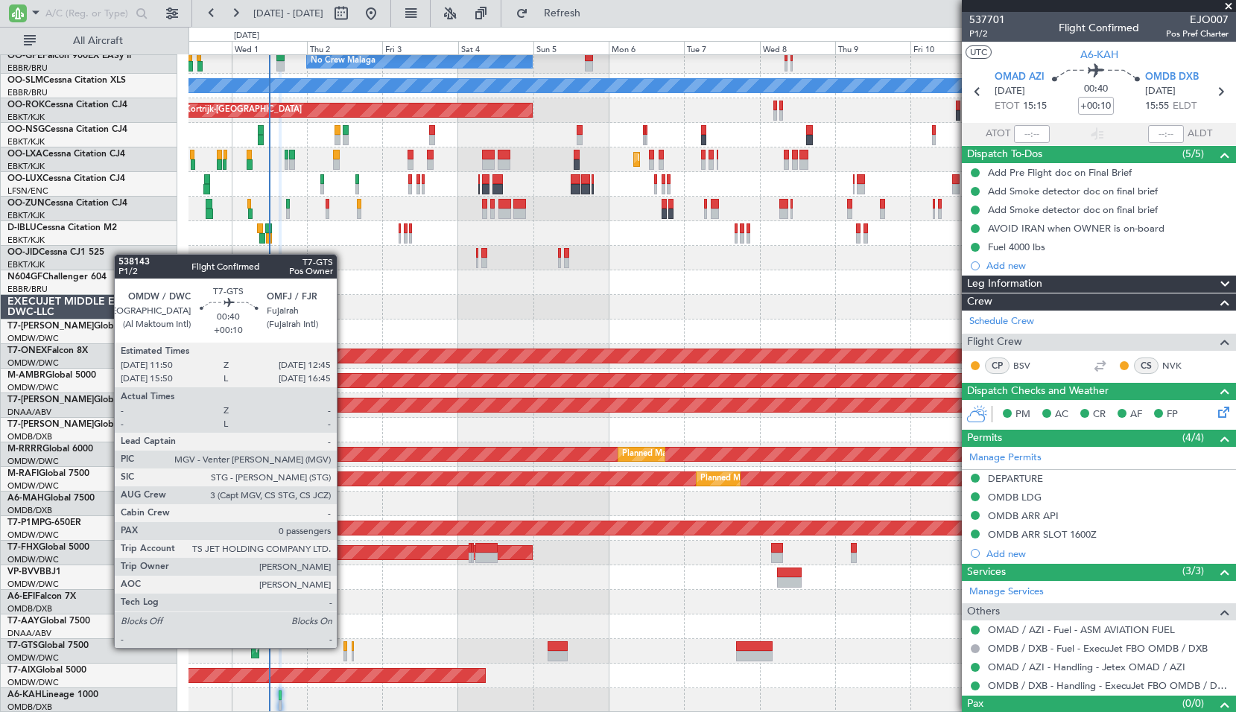
click at [343, 647] on div at bounding box center [344, 646] width 3 height 10
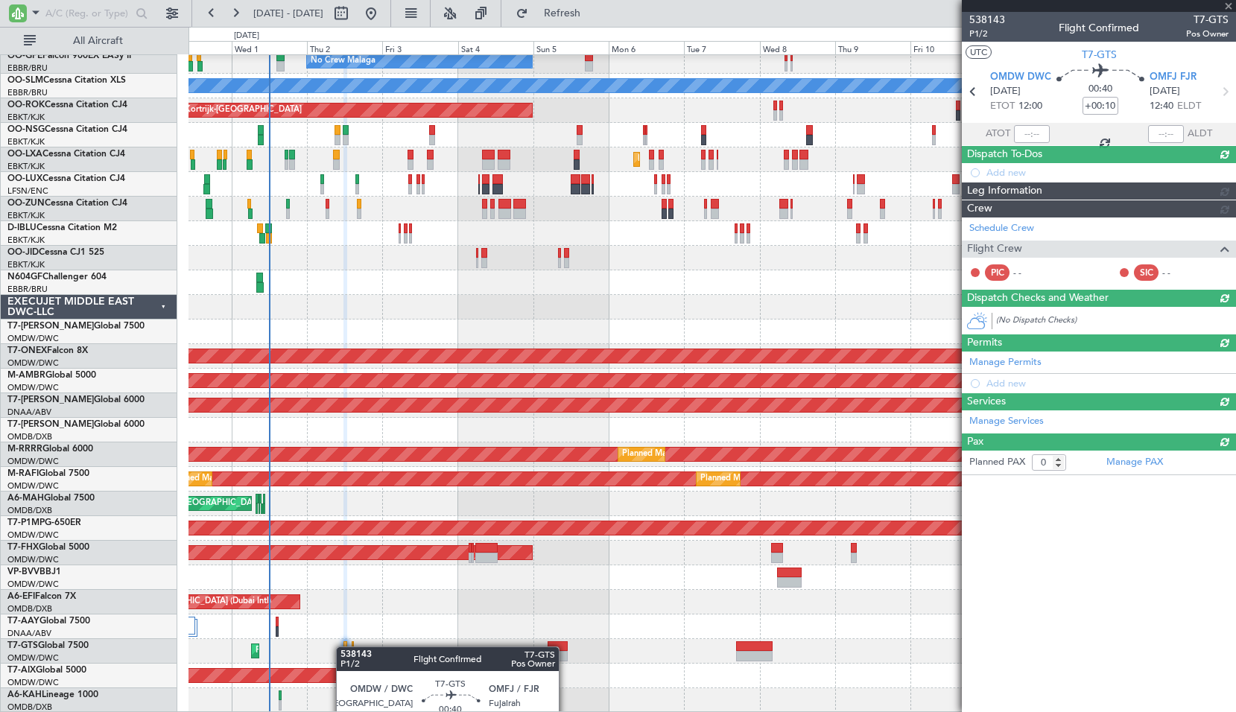
type input "Rohit Roy (ROY)"
type input "7411"
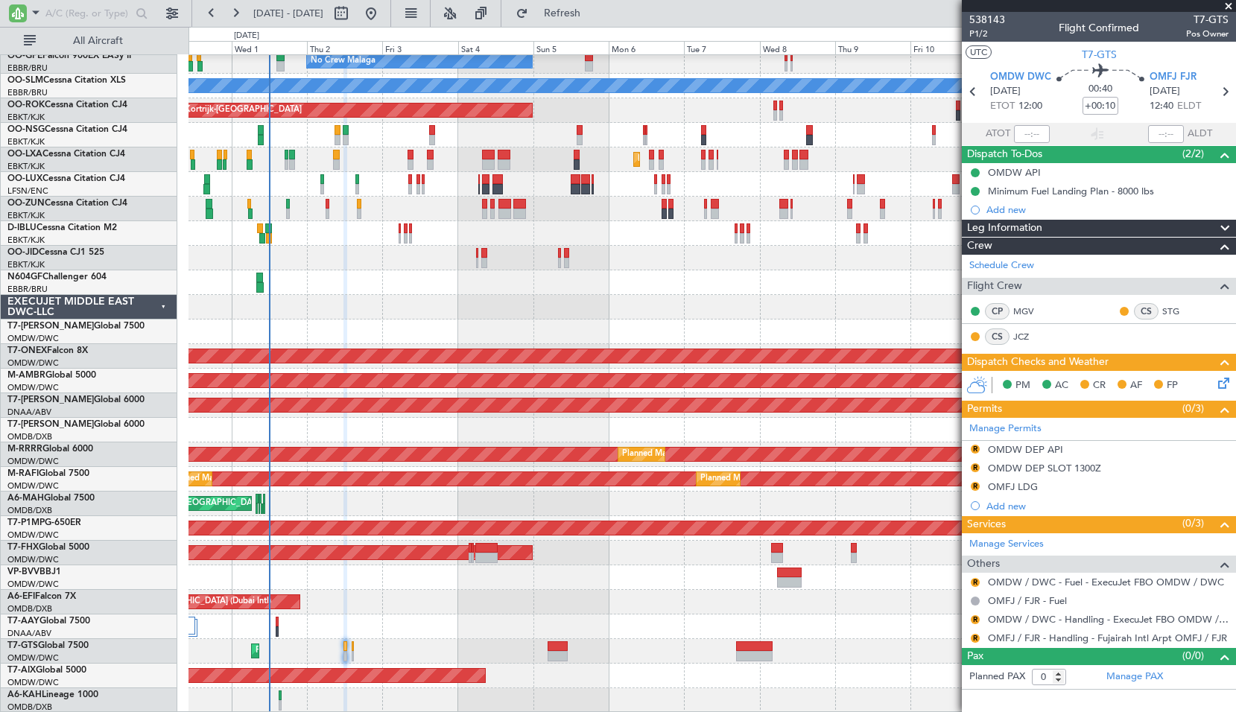
click at [1225, 383] on icon at bounding box center [1221, 381] width 12 height 12
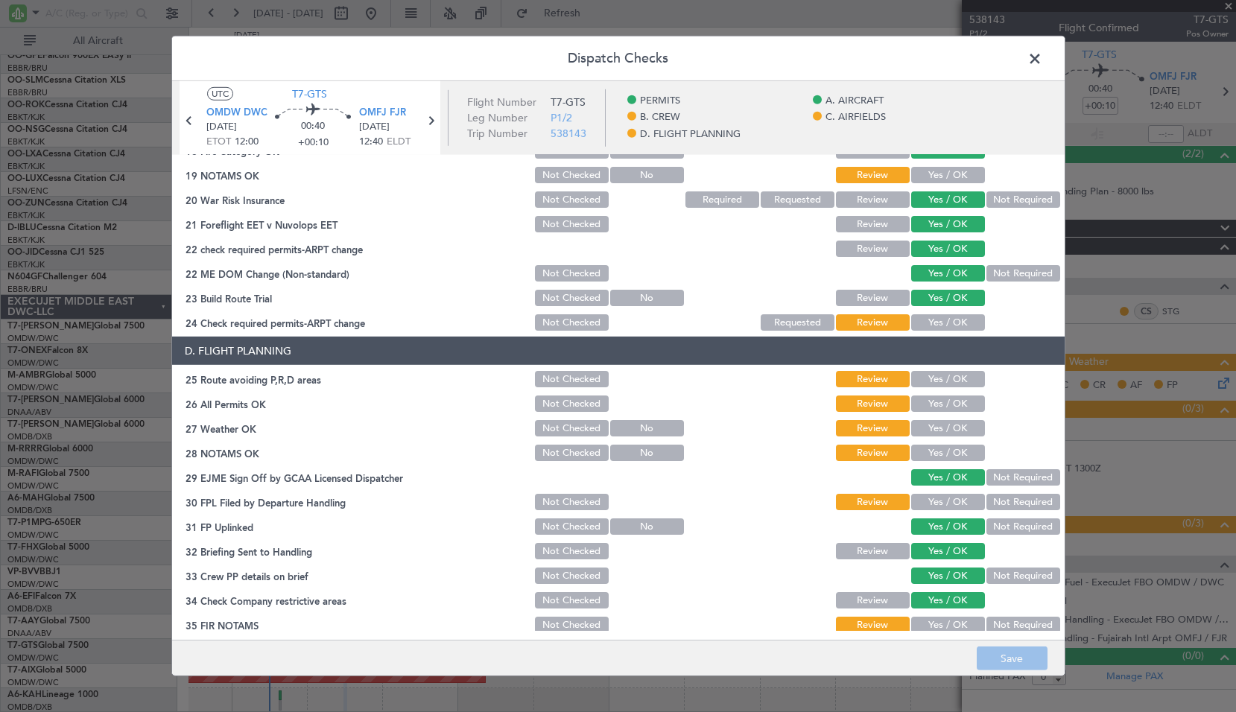
scroll to position [618, 0]
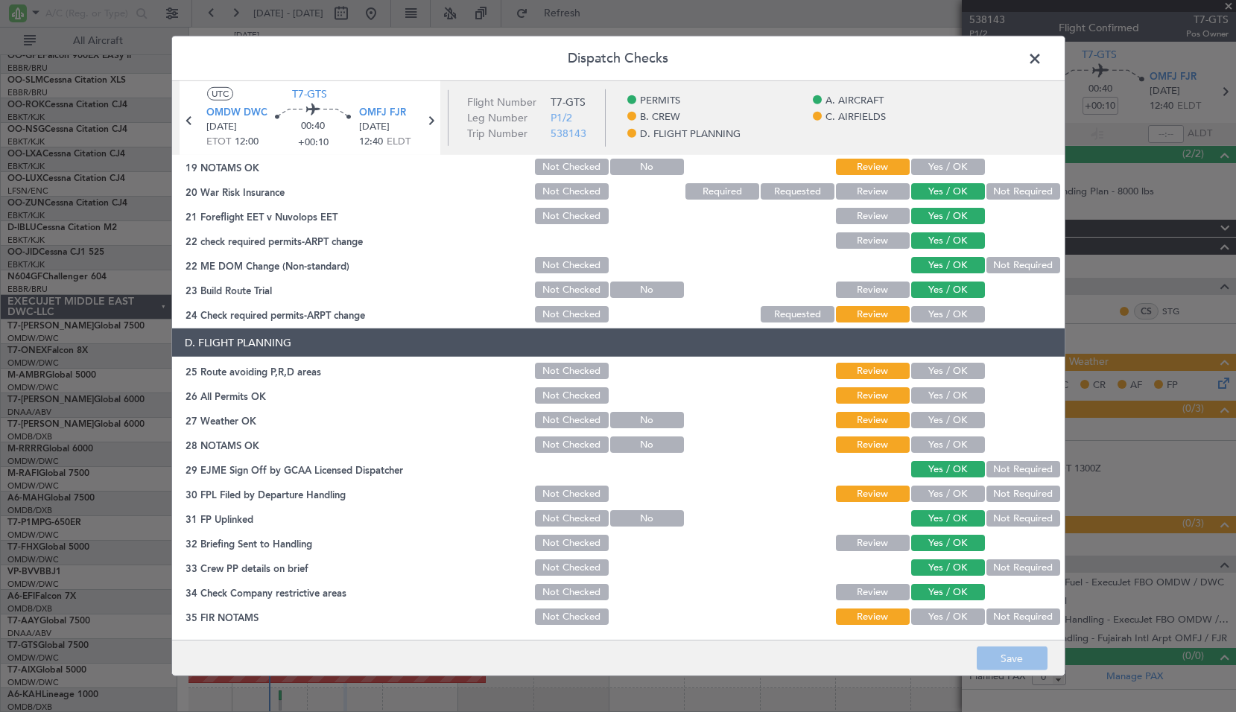
click at [1042, 62] on span at bounding box center [1042, 63] width 0 height 30
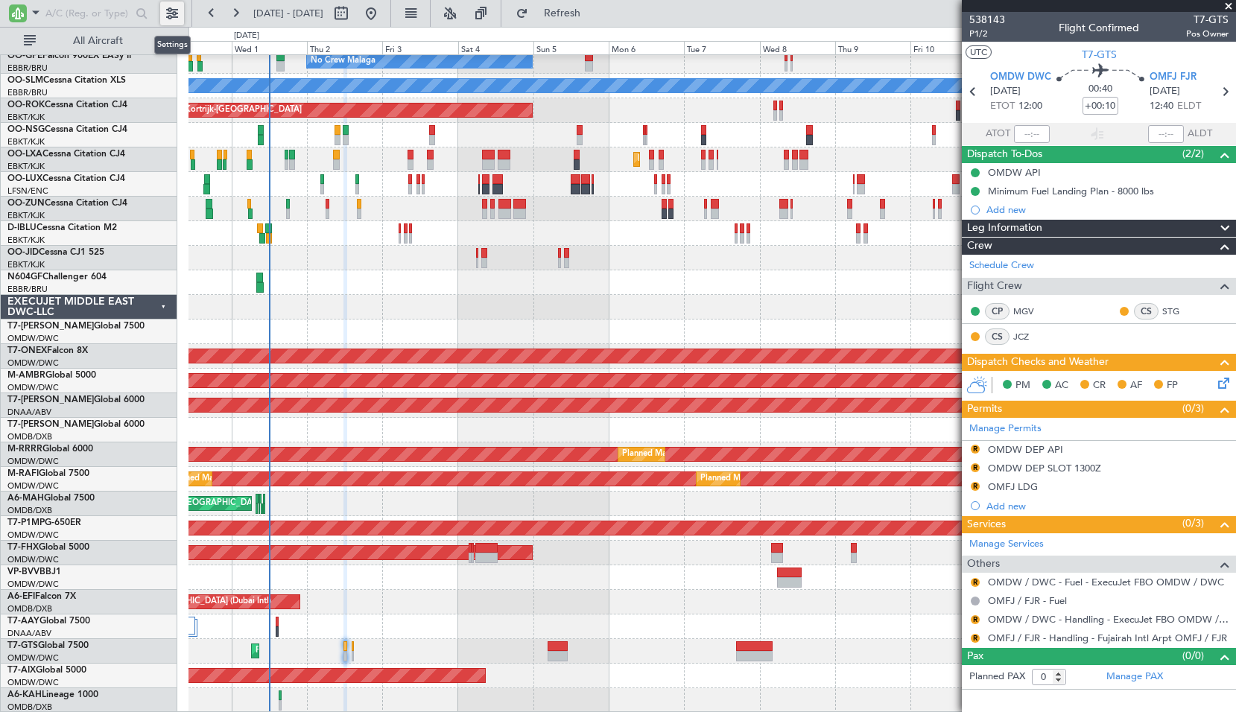
click at [177, 10] on button at bounding box center [172, 13] width 24 height 24
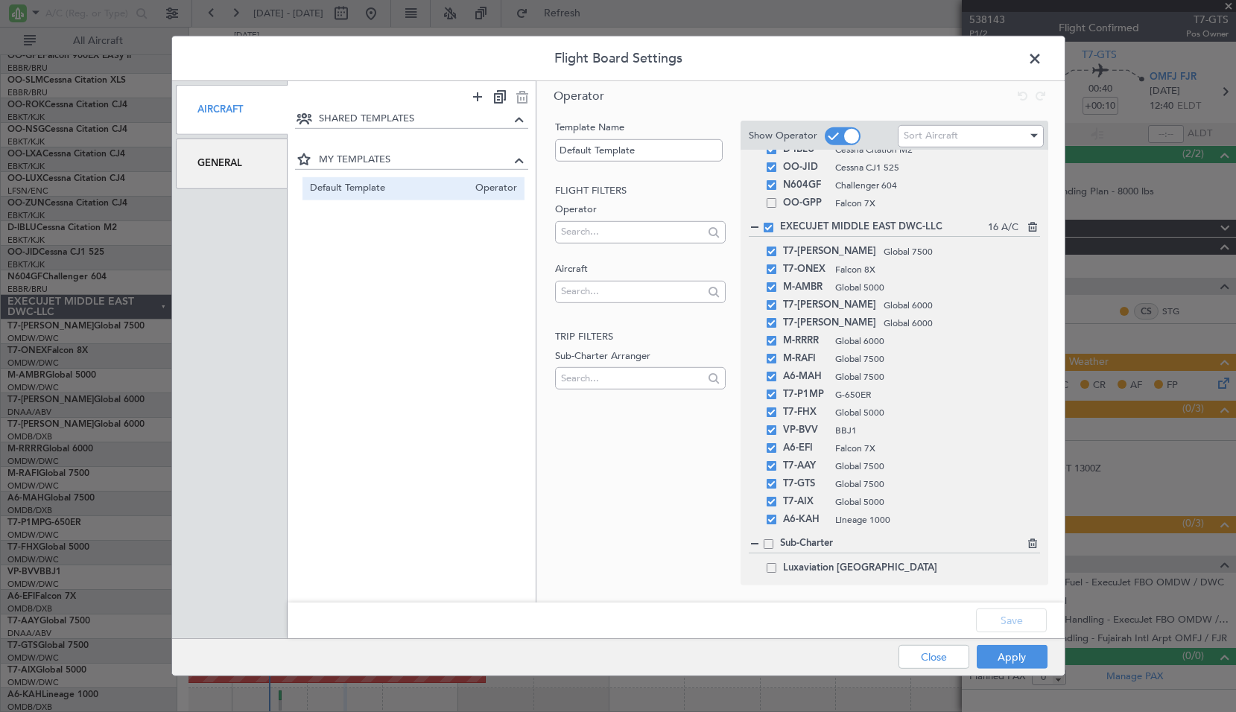
scroll to position [357, 0]
click at [773, 229] on span at bounding box center [769, 228] width 10 height 10
click at [774, 223] on input "checkbox" at bounding box center [774, 223] width 0 height 0
click at [1026, 225] on icon at bounding box center [1031, 225] width 10 height 10
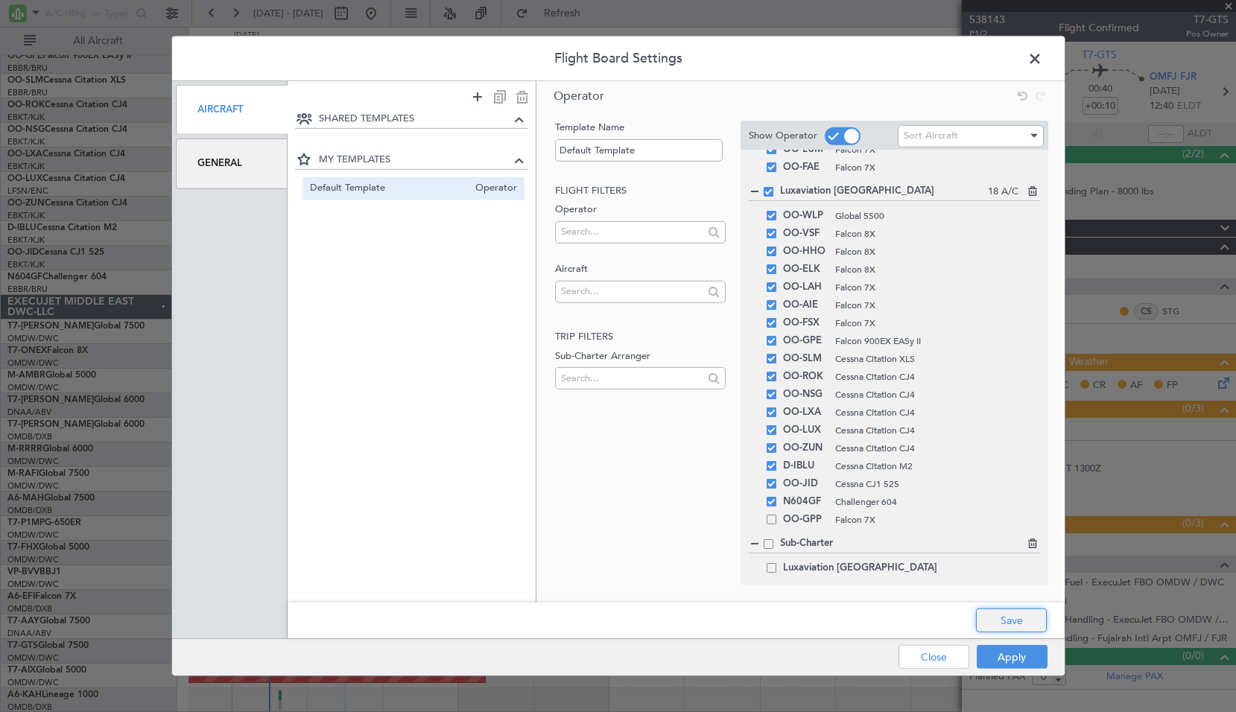
click at [1009, 614] on button "Save" at bounding box center [1011, 621] width 71 height 24
click at [999, 662] on button "Apply" at bounding box center [1012, 657] width 71 height 24
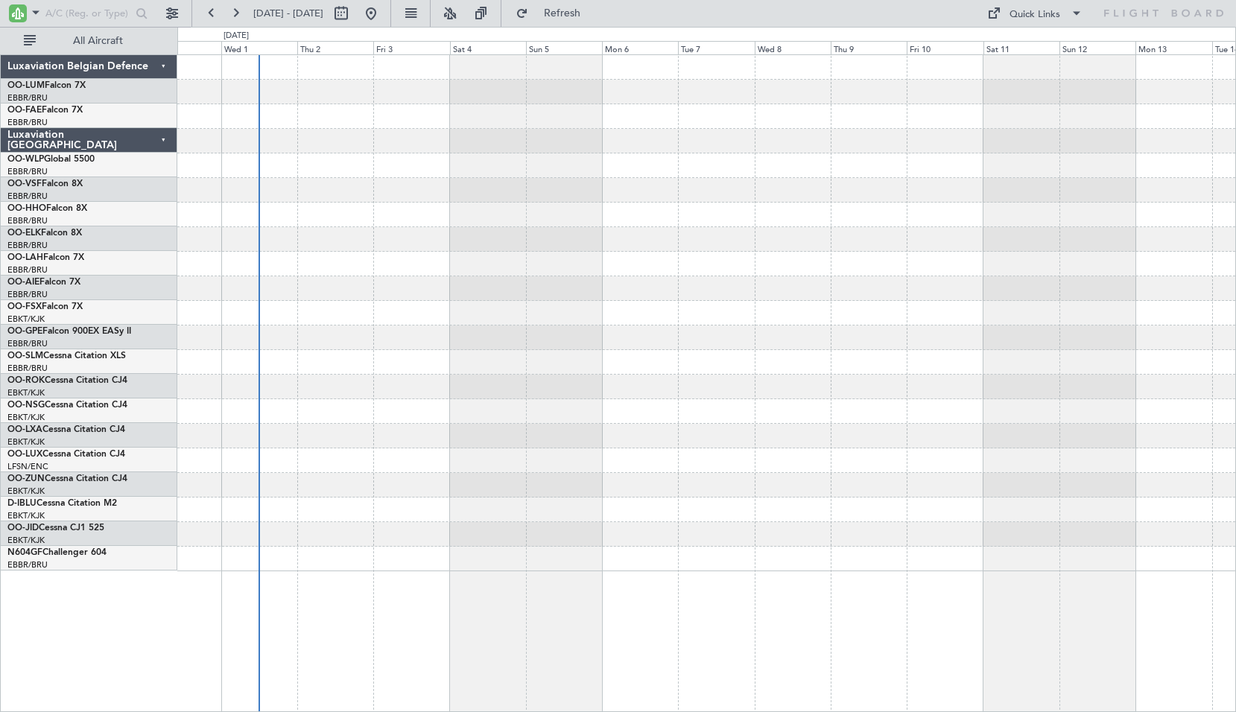
scroll to position [0, 0]
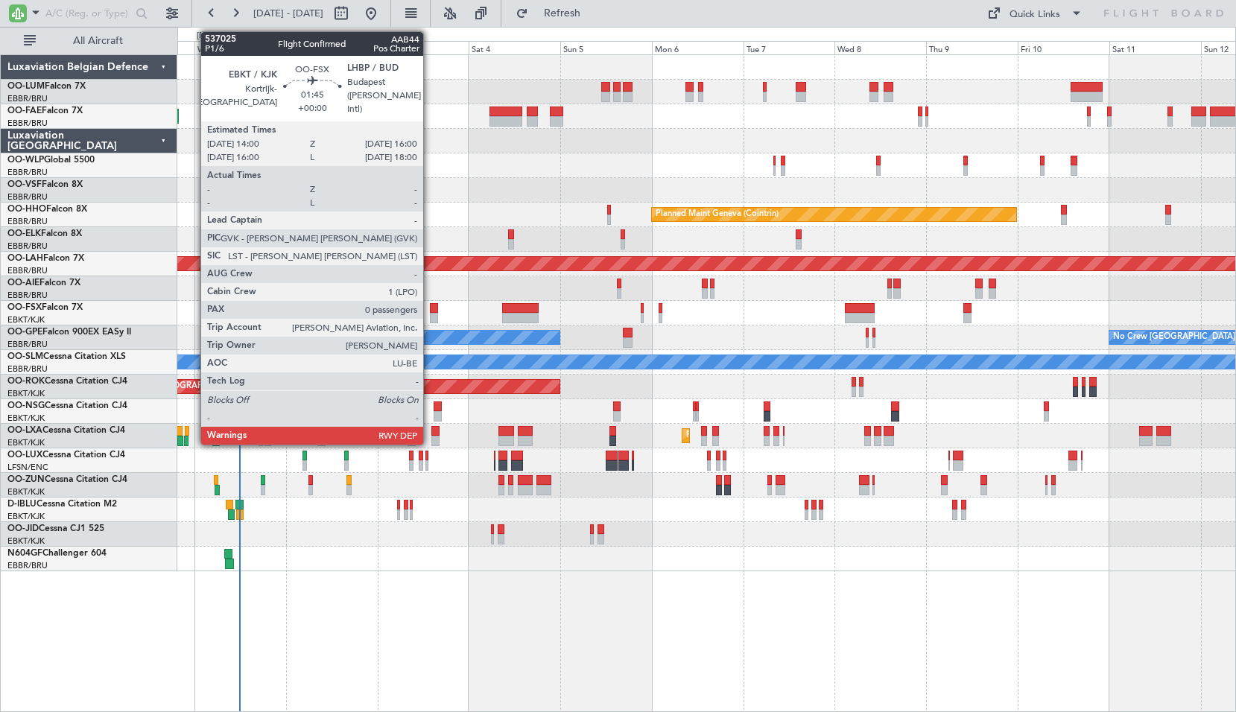
click at [430, 307] on div at bounding box center [434, 308] width 8 height 10
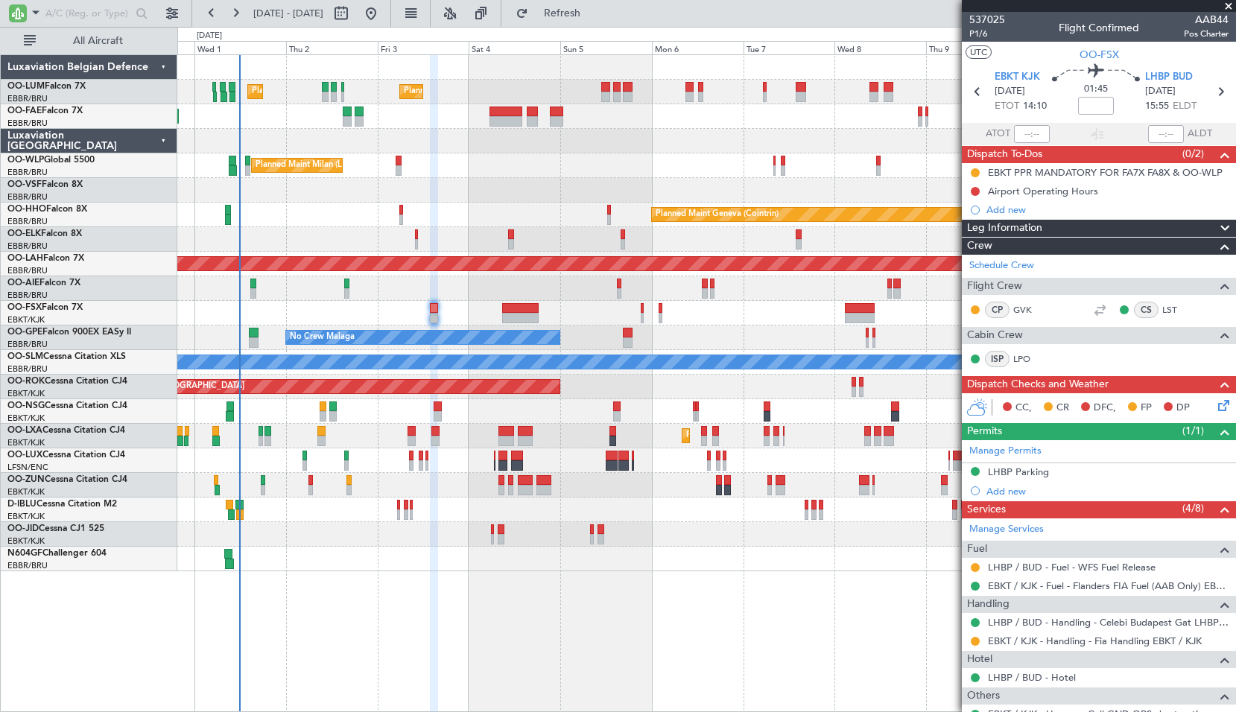
click at [1218, 399] on icon at bounding box center [1221, 403] width 12 height 12
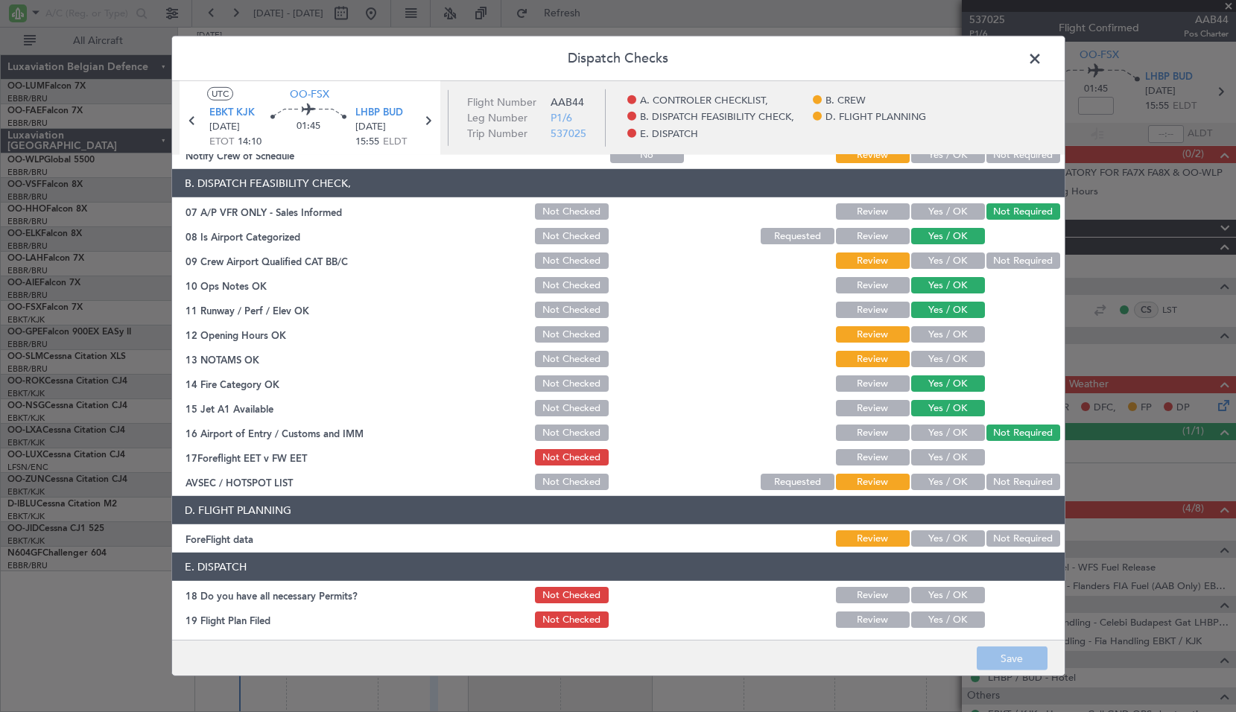
scroll to position [274, 0]
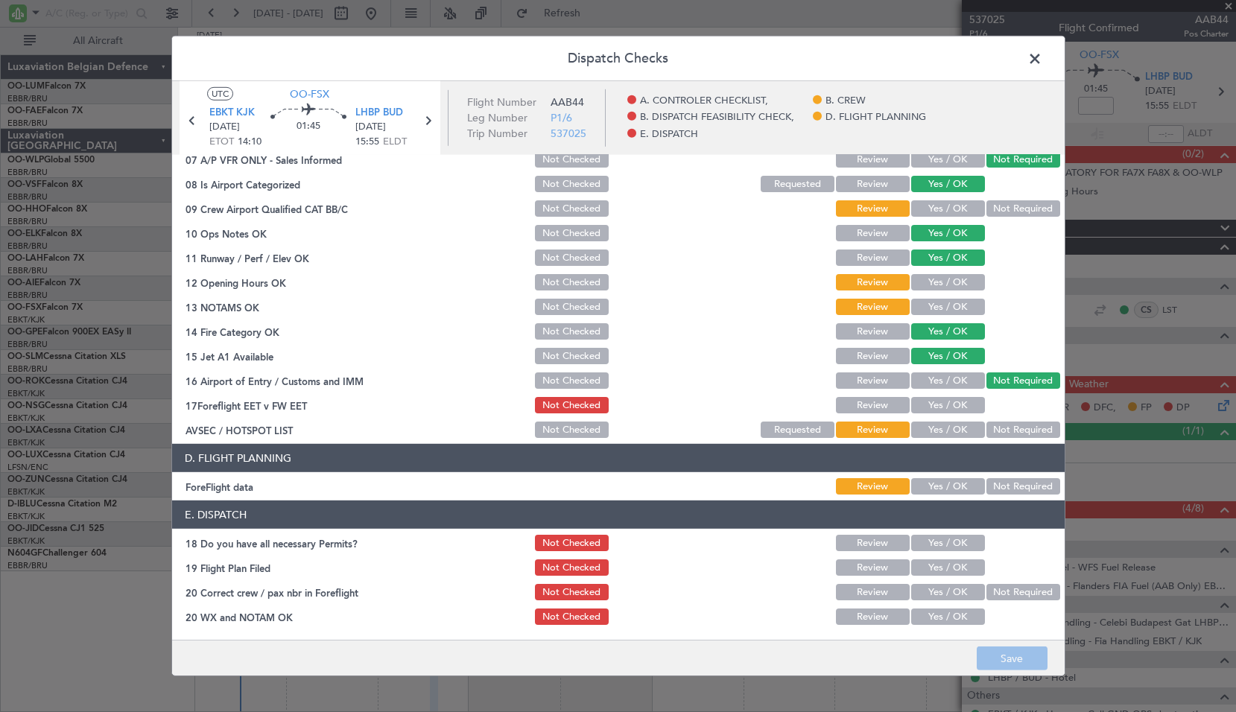
click at [1042, 62] on span at bounding box center [1042, 63] width 0 height 30
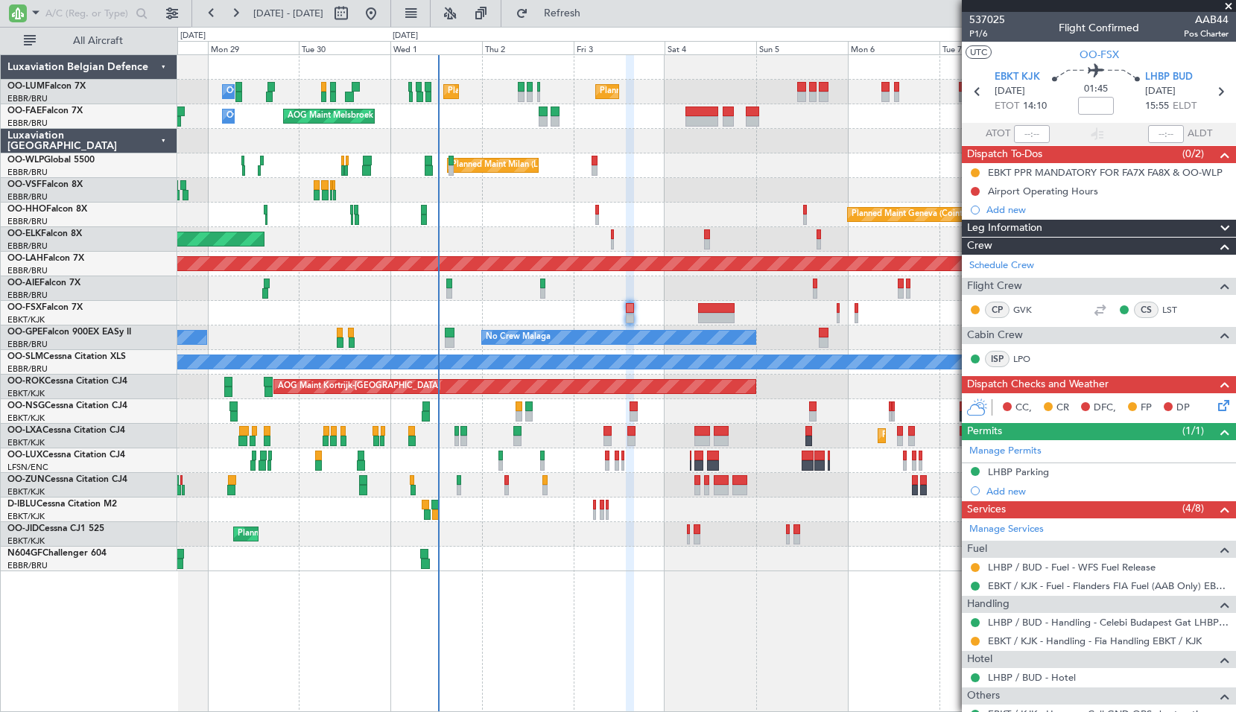
click at [507, 223] on div "Planned Maint Geneva (Cointrin)" at bounding box center [706, 215] width 1058 height 25
